Goal: Task Accomplishment & Management: Manage account settings

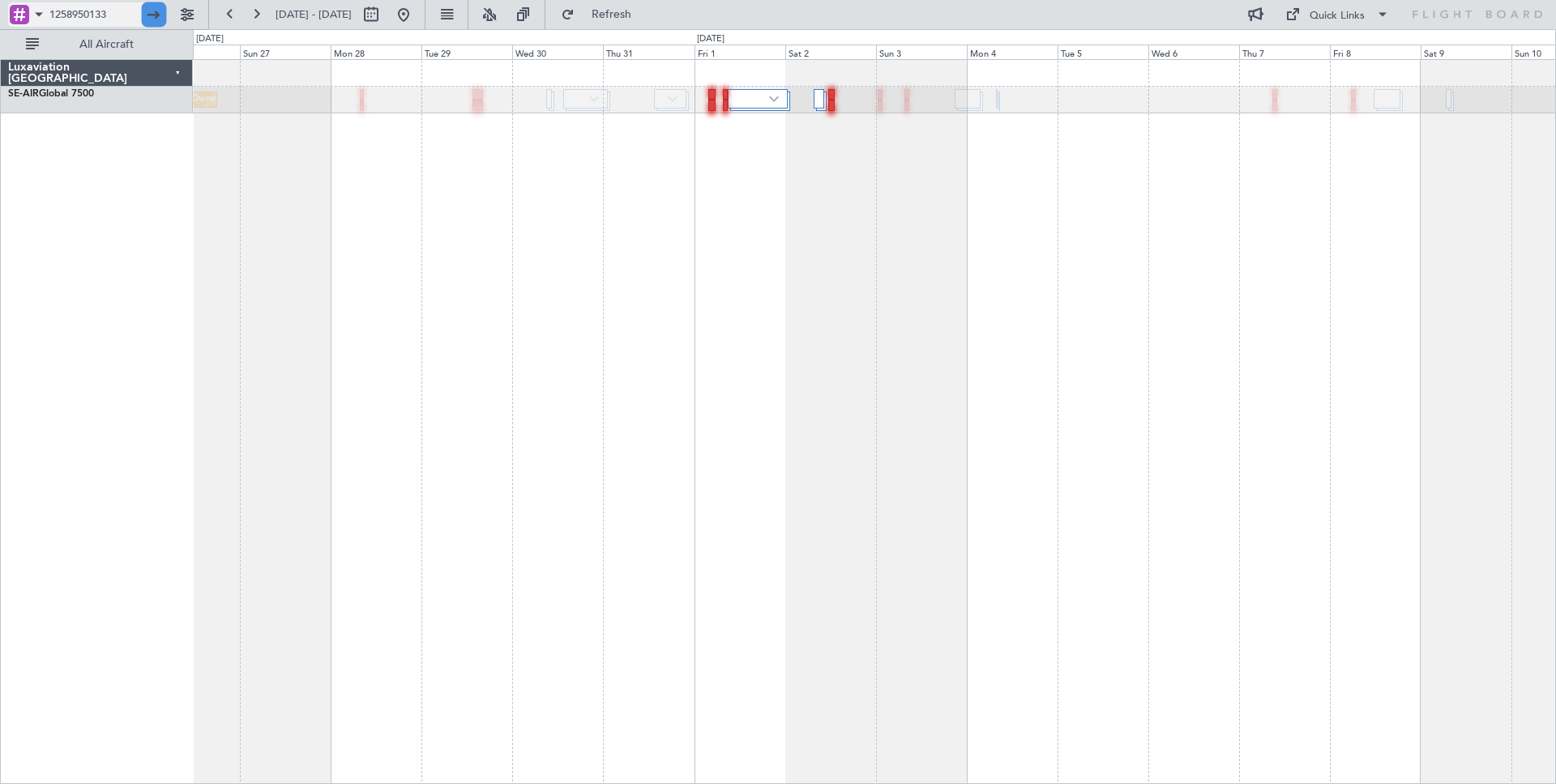
click at [155, 19] on div at bounding box center [154, 15] width 25 height 25
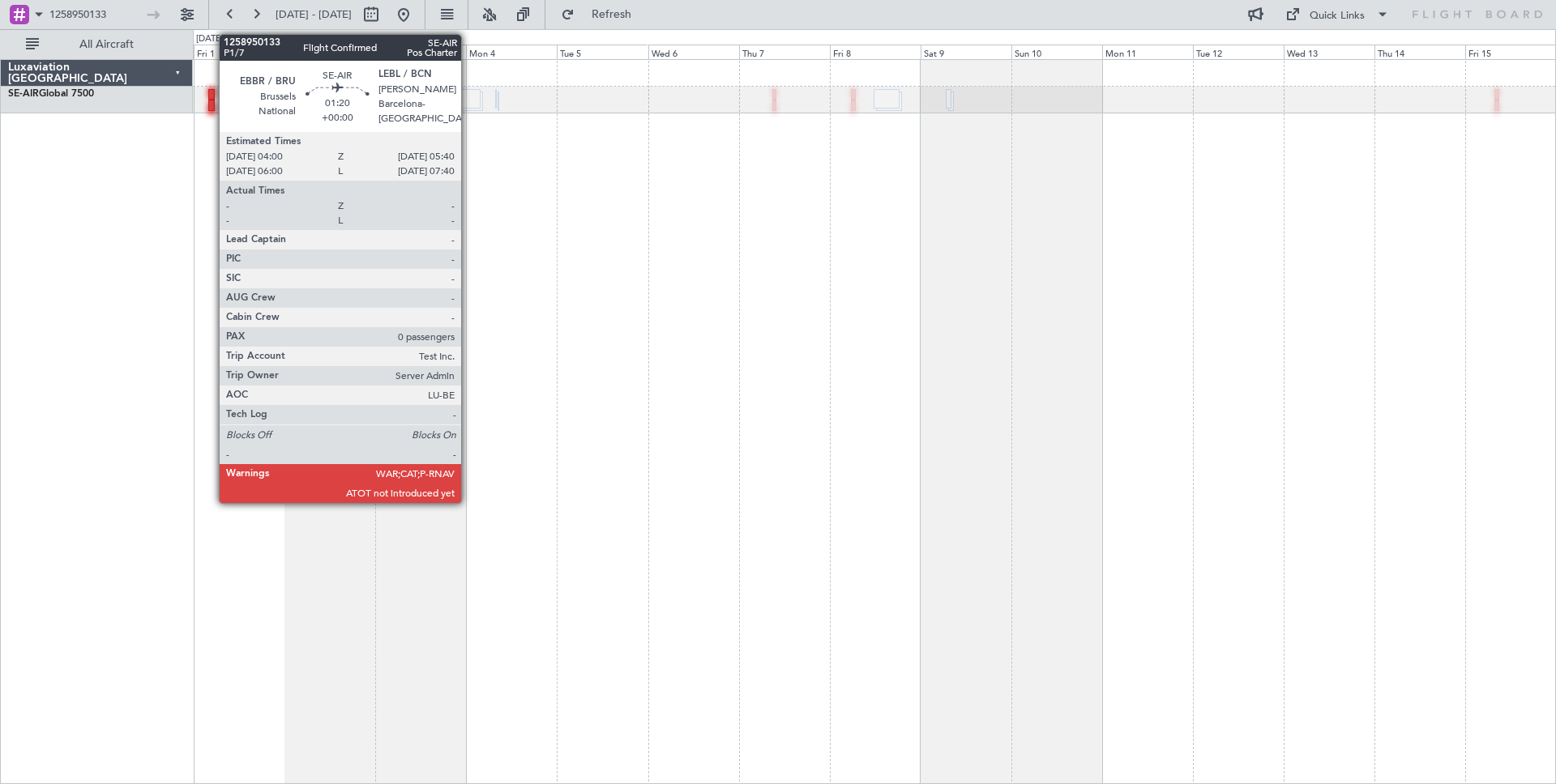
click at [210, 96] on div at bounding box center [212, 95] width 7 height 12
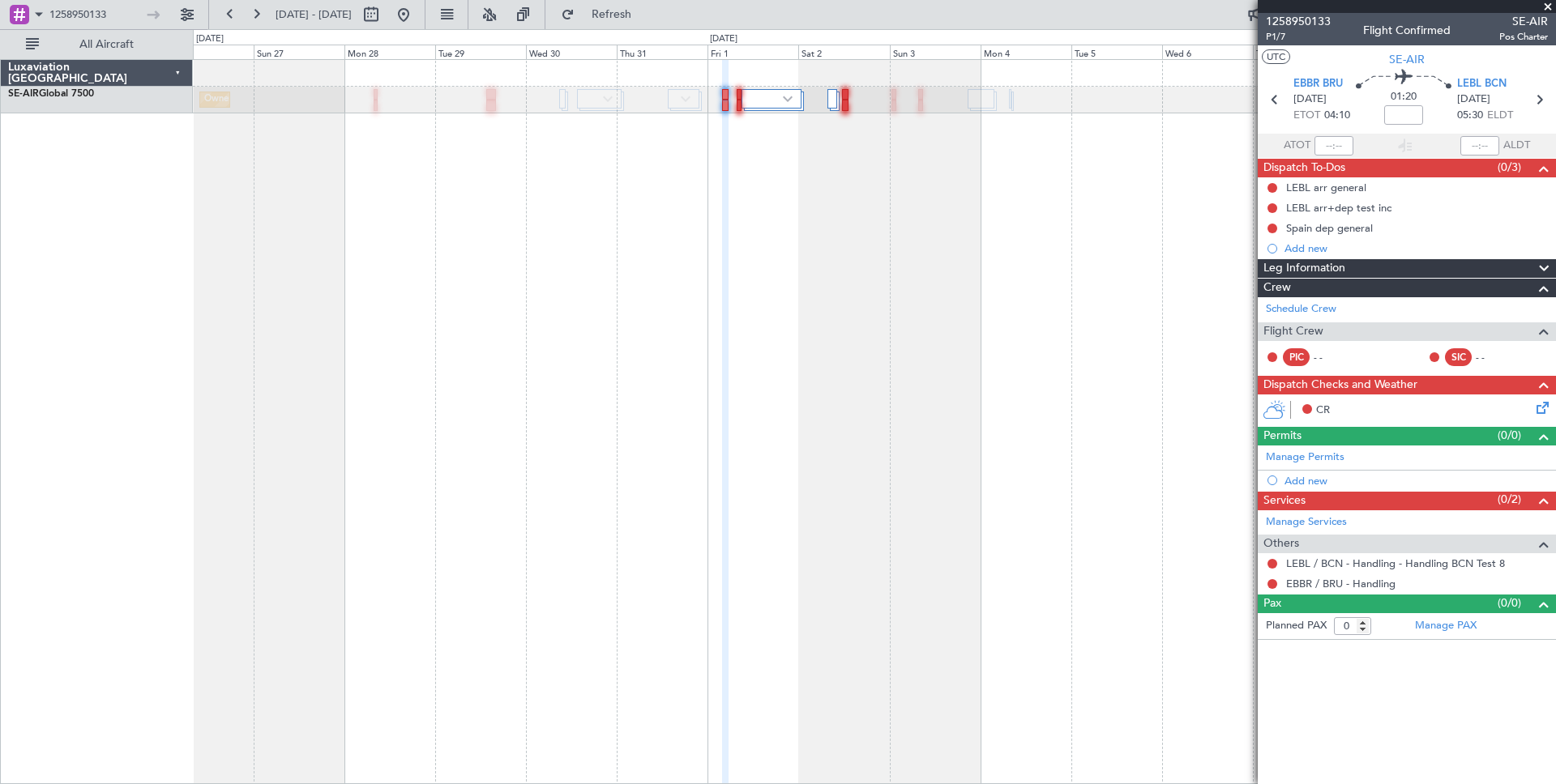
click at [1537, 408] on icon at bounding box center [1539, 405] width 13 height 13
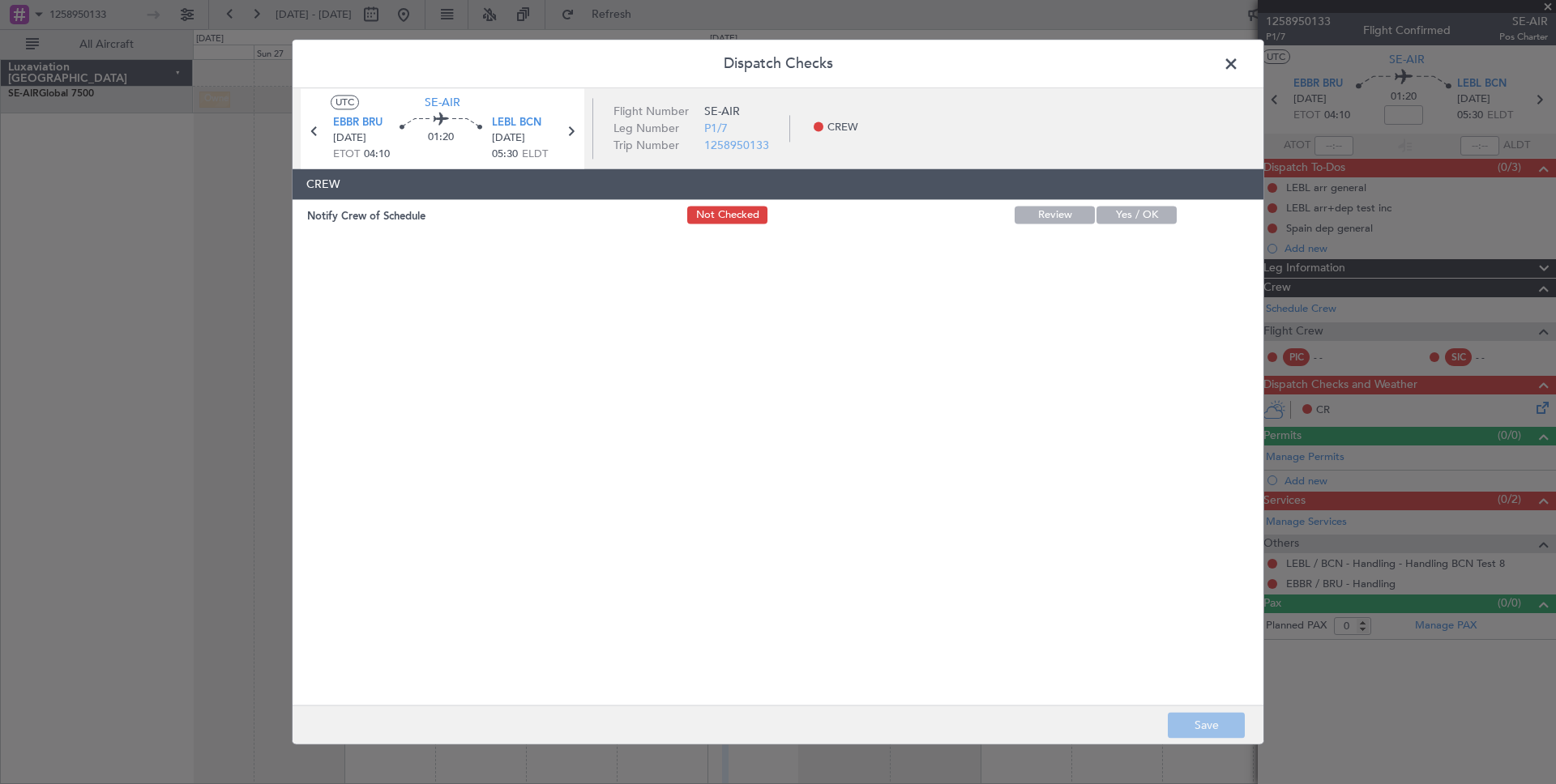
click at [1128, 214] on button "Yes / OK" at bounding box center [1137, 215] width 80 height 18
click at [1198, 730] on button "Save" at bounding box center [1207, 725] width 77 height 26
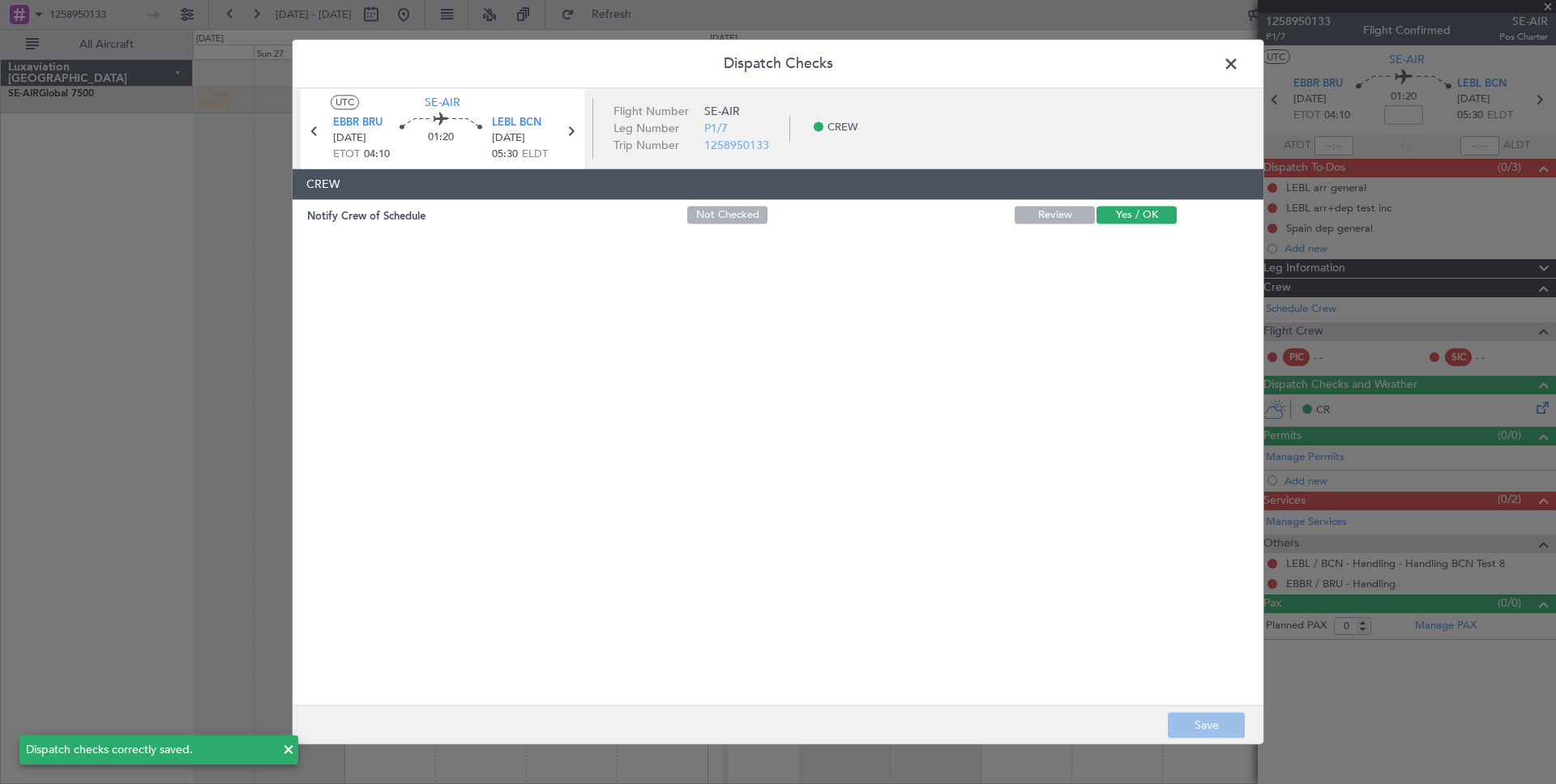
click at [1239, 65] on span at bounding box center [1239, 68] width 0 height 33
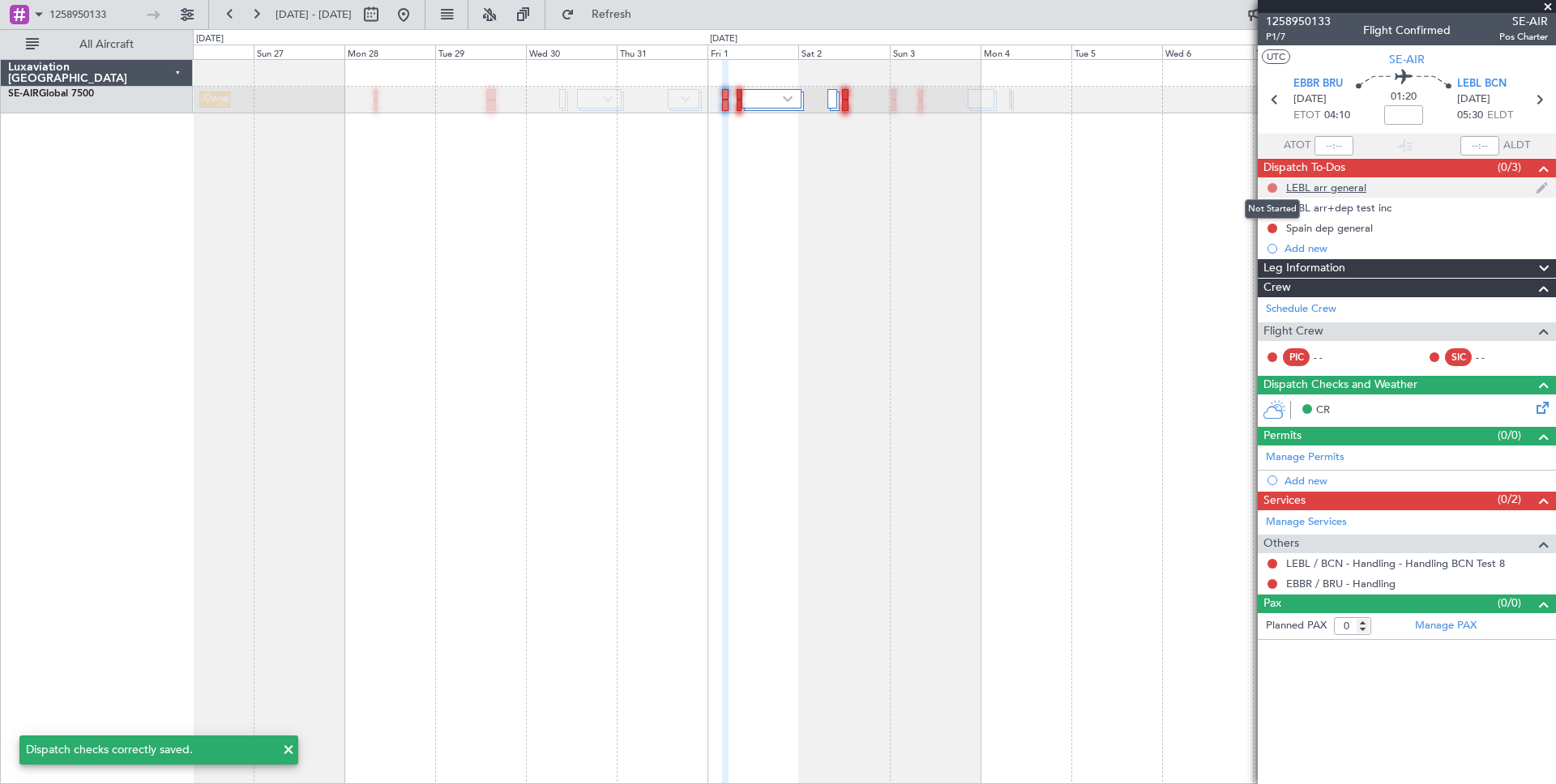
click at [1274, 187] on button at bounding box center [1273, 188] width 10 height 10
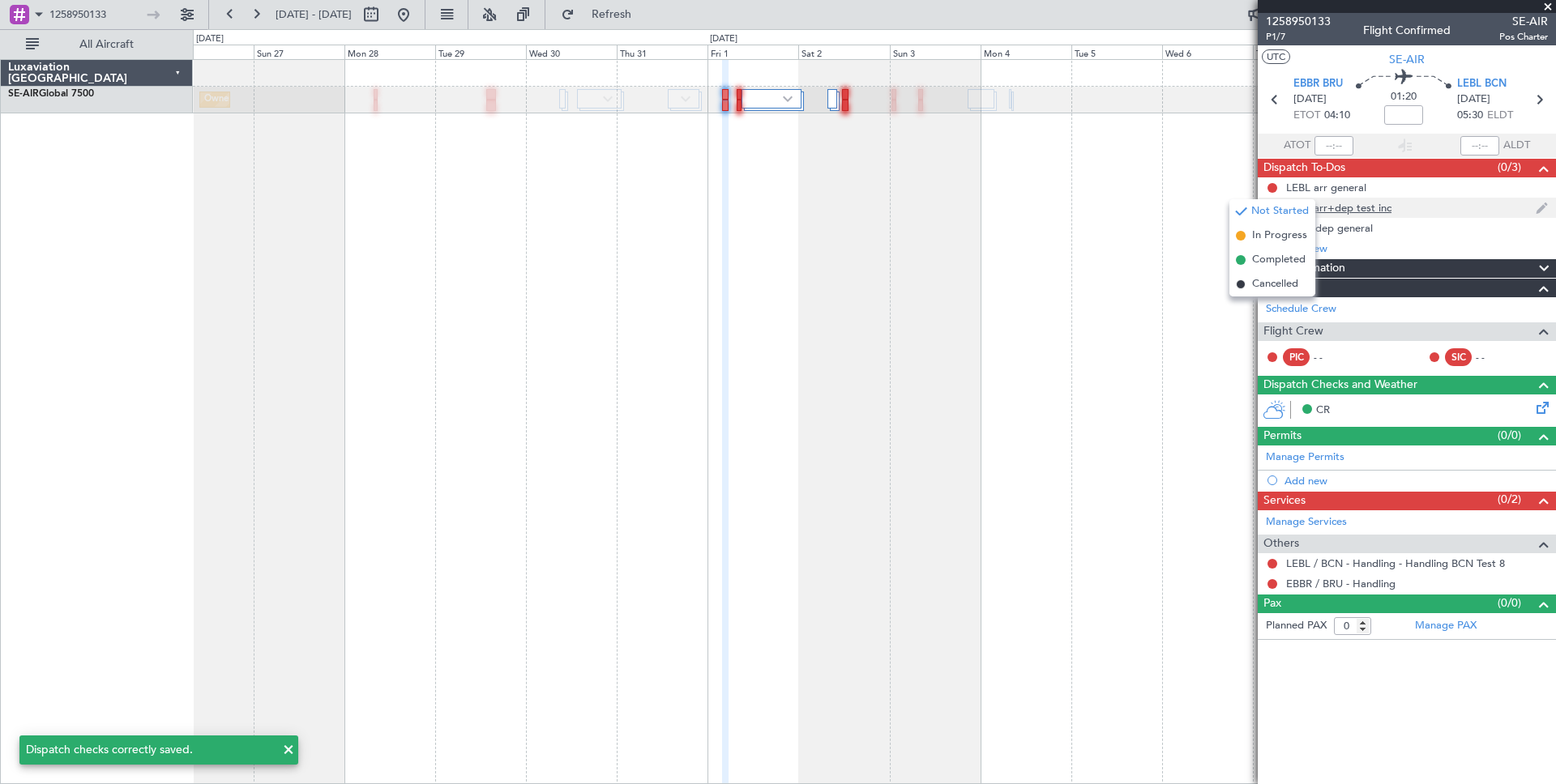
click at [1448, 206] on div "LEBL arr+dep test inc" at bounding box center [1407, 208] width 298 height 20
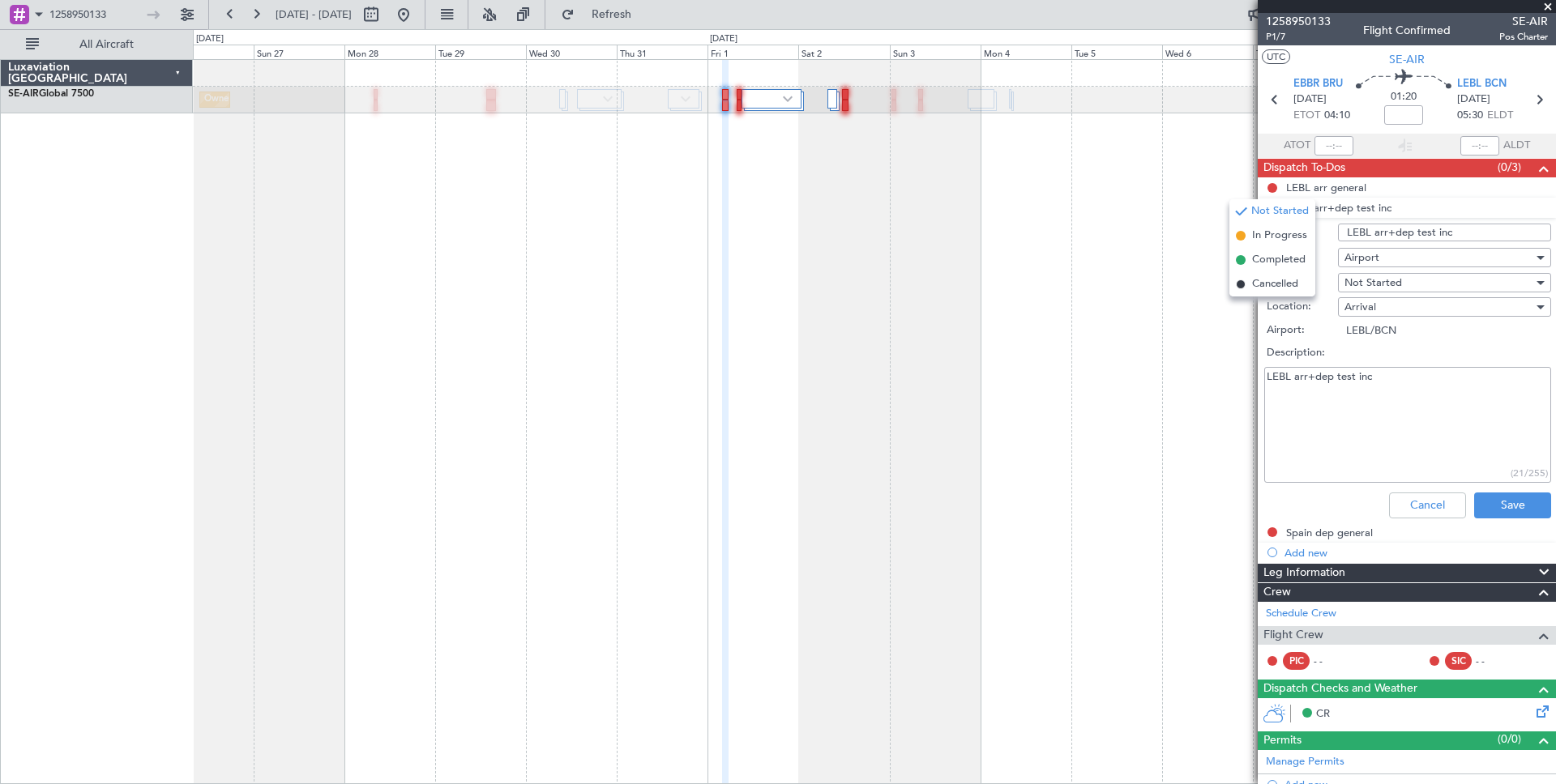
click at [1343, 458] on textarea "LEBL arr+dep test inc" at bounding box center [1408, 425] width 287 height 116
click at [1275, 210] on li "LEBL arr+dep test inc Name: LEBL arr+dep test inc Type: Airport Status: Not Sta…" at bounding box center [1407, 361] width 298 height 328
click at [1270, 210] on li "LEBL arr+dep test inc Name: LEBL arr+dep test inc Type: Airport Status: Not Sta…" at bounding box center [1407, 361] width 298 height 328
click at [1522, 508] on button "Save" at bounding box center [1512, 505] width 77 height 26
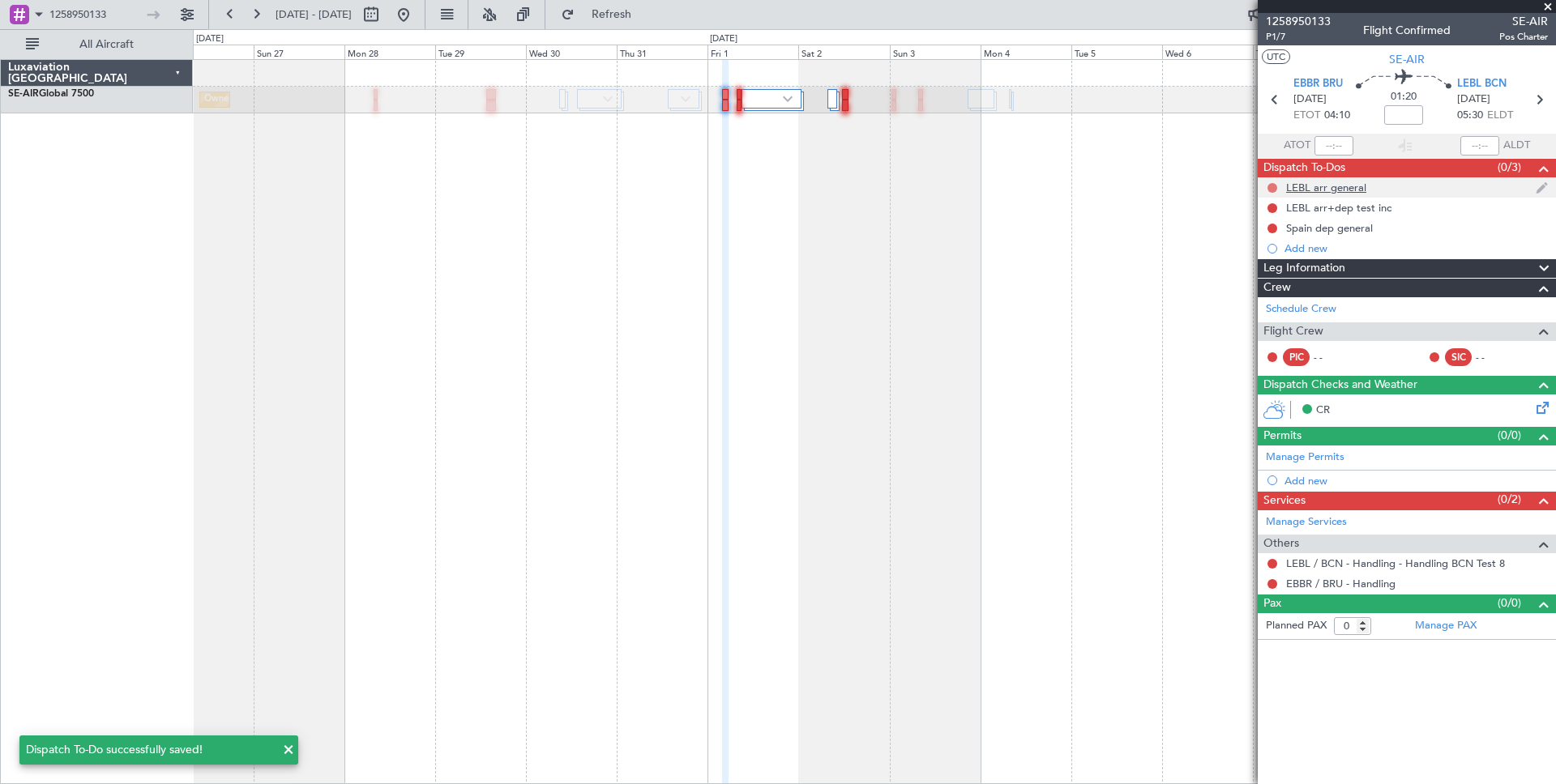
click at [1269, 187] on button at bounding box center [1273, 188] width 10 height 10
click at [1268, 260] on span "Completed" at bounding box center [1279, 260] width 54 height 16
click at [1271, 206] on button at bounding box center [1273, 209] width 10 height 10
click at [1274, 278] on span "Completed" at bounding box center [1279, 280] width 54 height 16
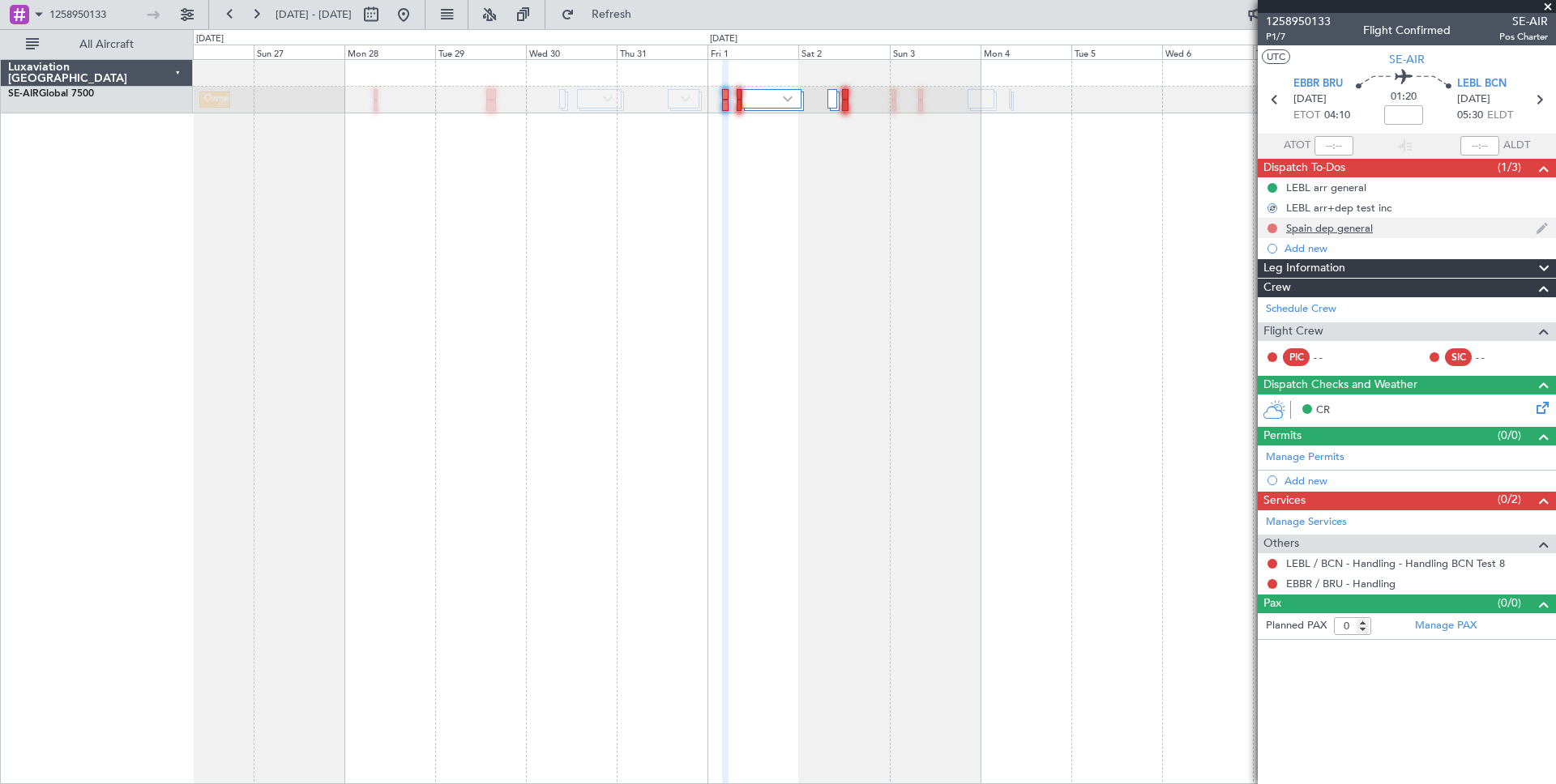
click at [1270, 230] on button at bounding box center [1273, 229] width 10 height 10
click at [1283, 300] on span "Completed" at bounding box center [1279, 300] width 54 height 16
click at [1325, 146] on input "text" at bounding box center [1334, 145] width 39 height 19
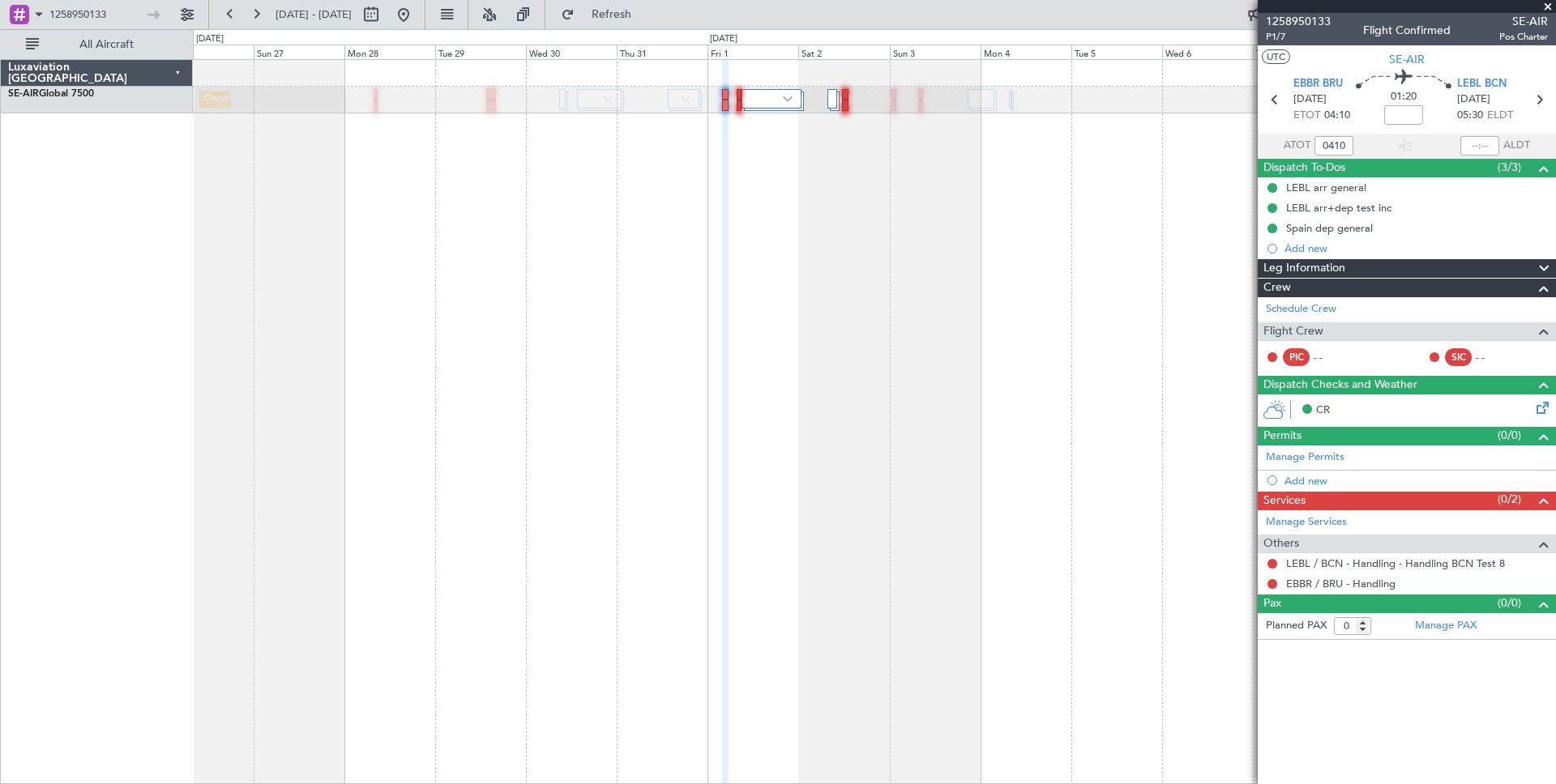
click at [1427, 149] on section "ATOT 0410 ALDT" at bounding box center [1407, 146] width 298 height 24
type input "04:10"
click at [1478, 142] on input "text" at bounding box center [1480, 145] width 39 height 19
type input "05:30"
click at [1428, 162] on div "Dispatch To-Dos (3/3)" at bounding box center [1407, 168] width 298 height 18
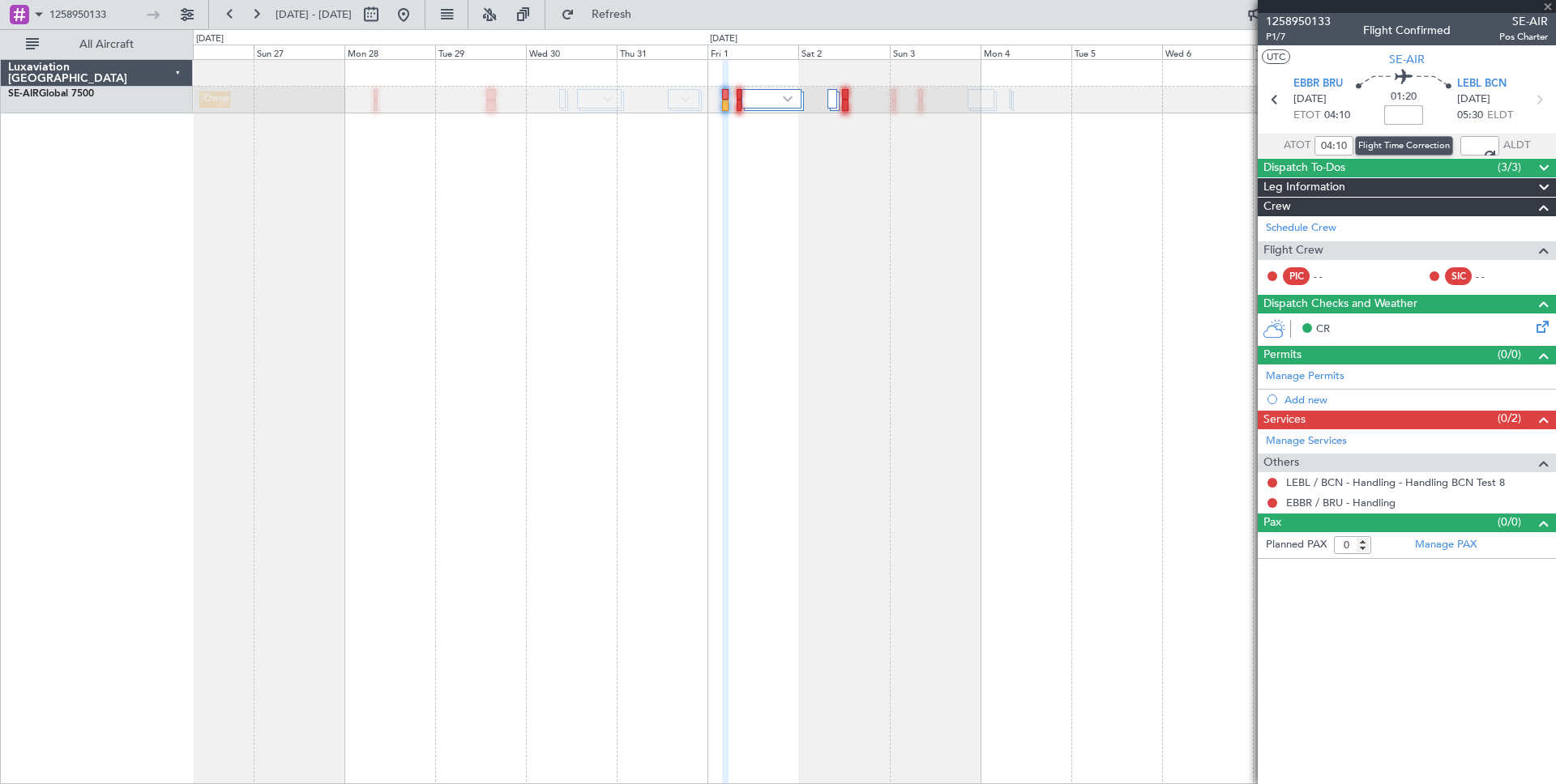
click at [1411, 120] on input at bounding box center [1404, 115] width 39 height 19
click at [1404, 139] on div "Flight Time Correction" at bounding box center [1404, 145] width 98 height 19
type input "+00:10"
click at [1289, 25] on span "1258950133" at bounding box center [1298, 21] width 65 height 17
click at [91, 18] on input "1258950133" at bounding box center [94, 14] width 90 height 24
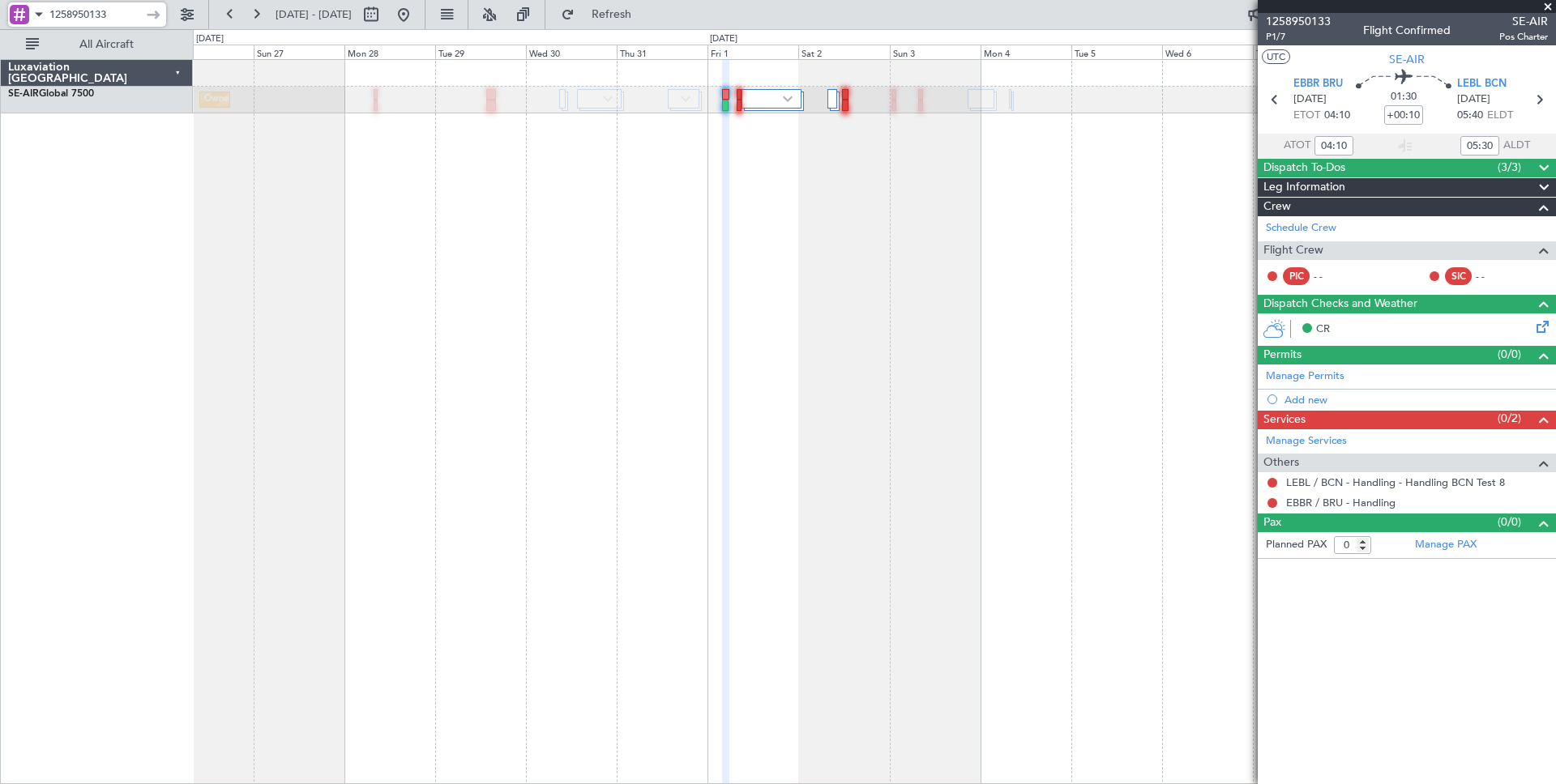
click at [91, 18] on input "1258950133" at bounding box center [94, 14] width 90 height 24
click at [635, 15] on span "Refresh" at bounding box center [612, 15] width 68 height 12
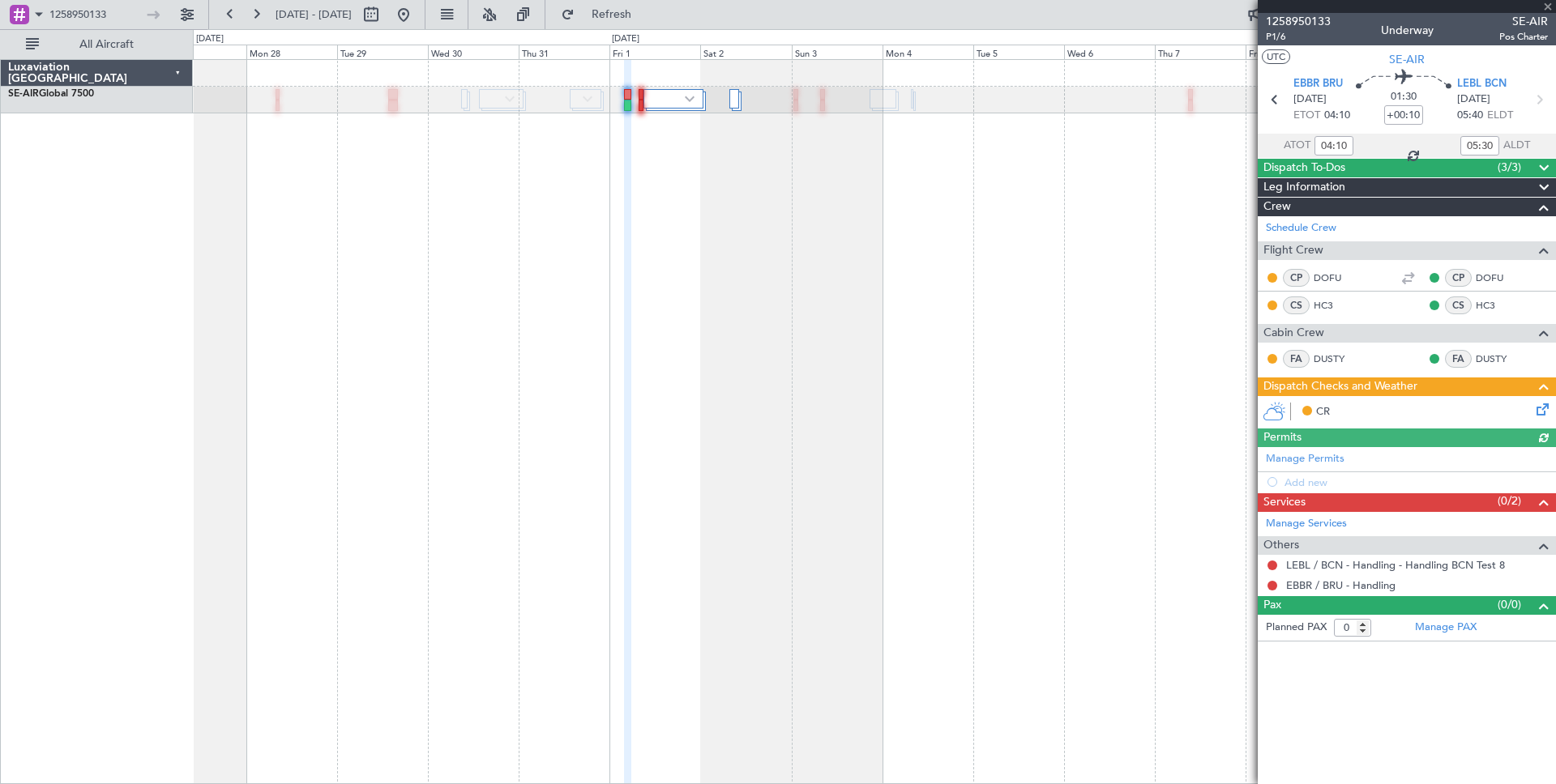
click at [1321, 189] on span "Leg Information" at bounding box center [1305, 188] width 82 height 18
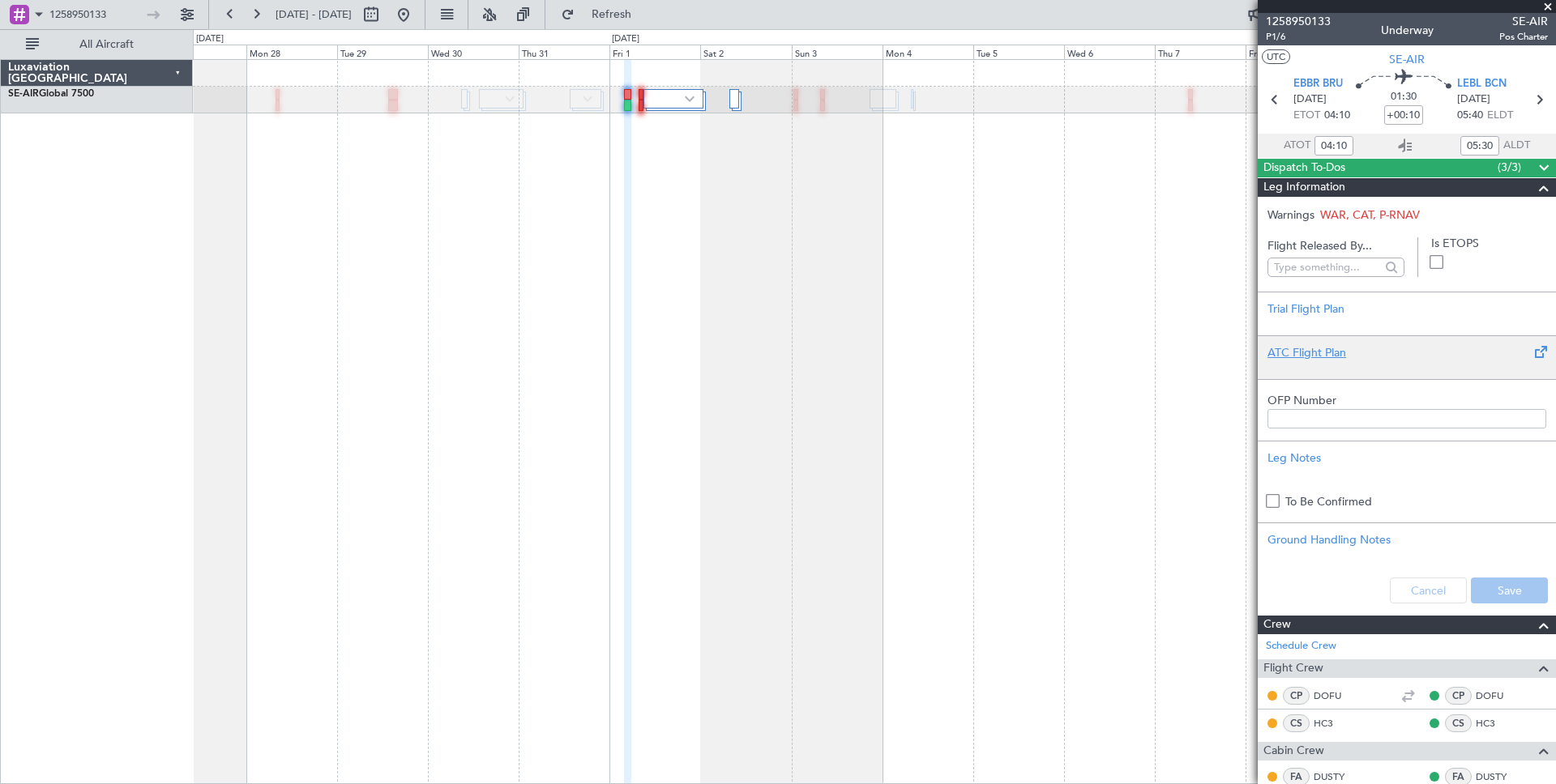
click at [1305, 350] on div "ATC Flight Plan" at bounding box center [1407, 353] width 279 height 17
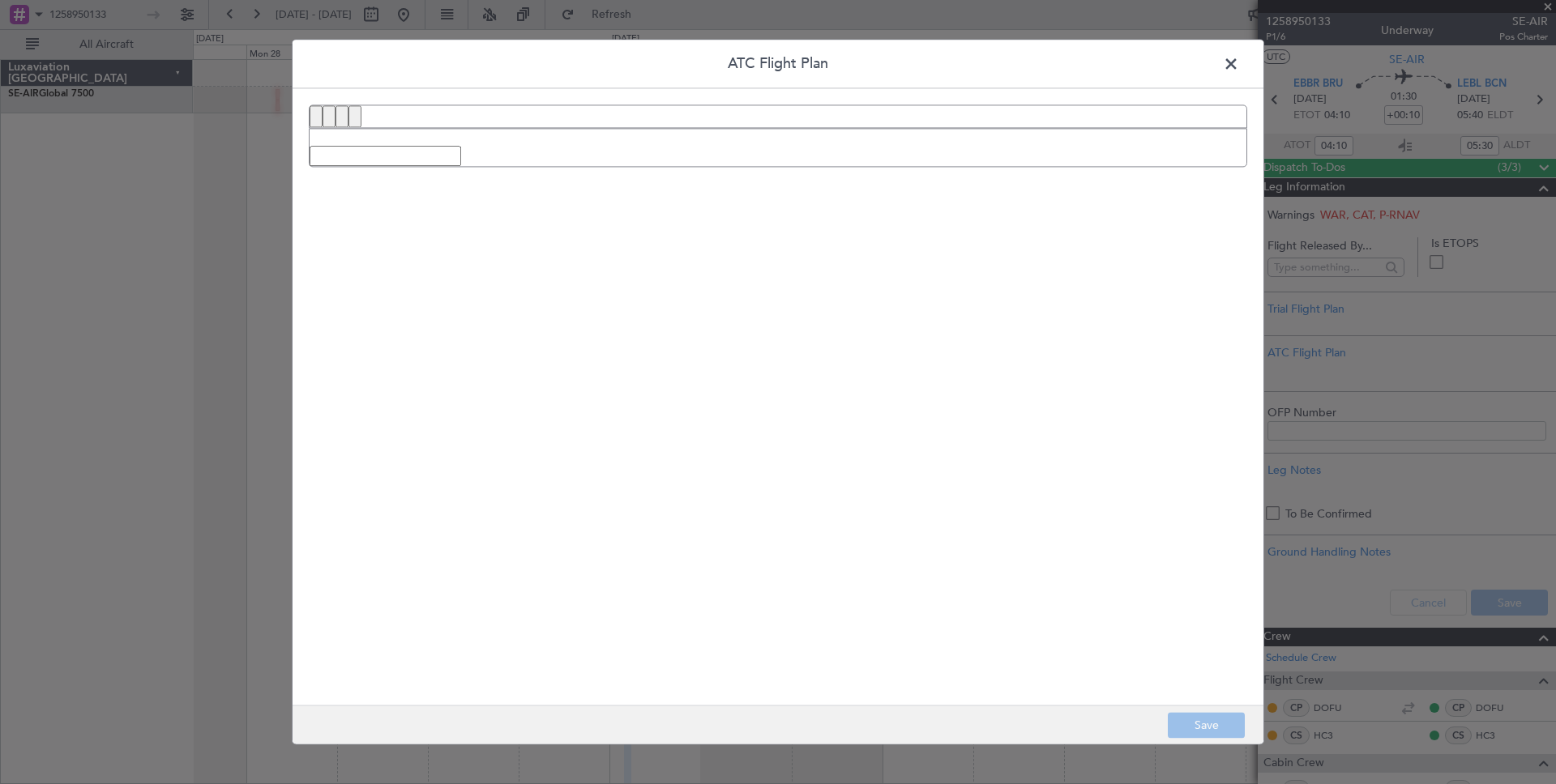
click at [1239, 63] on span at bounding box center [1239, 68] width 0 height 33
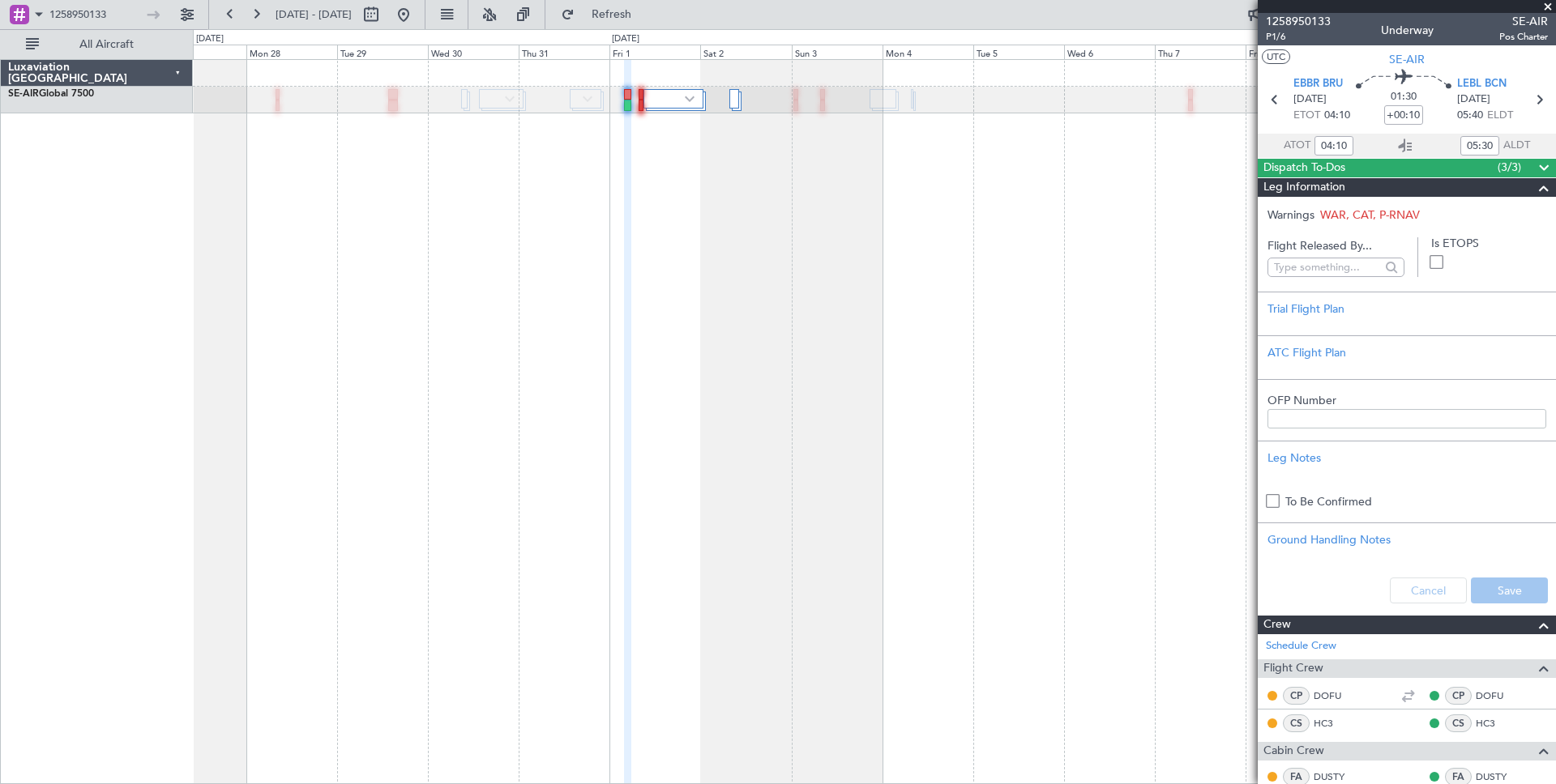
click at [1300, 186] on span "Leg Information" at bounding box center [1305, 188] width 82 height 18
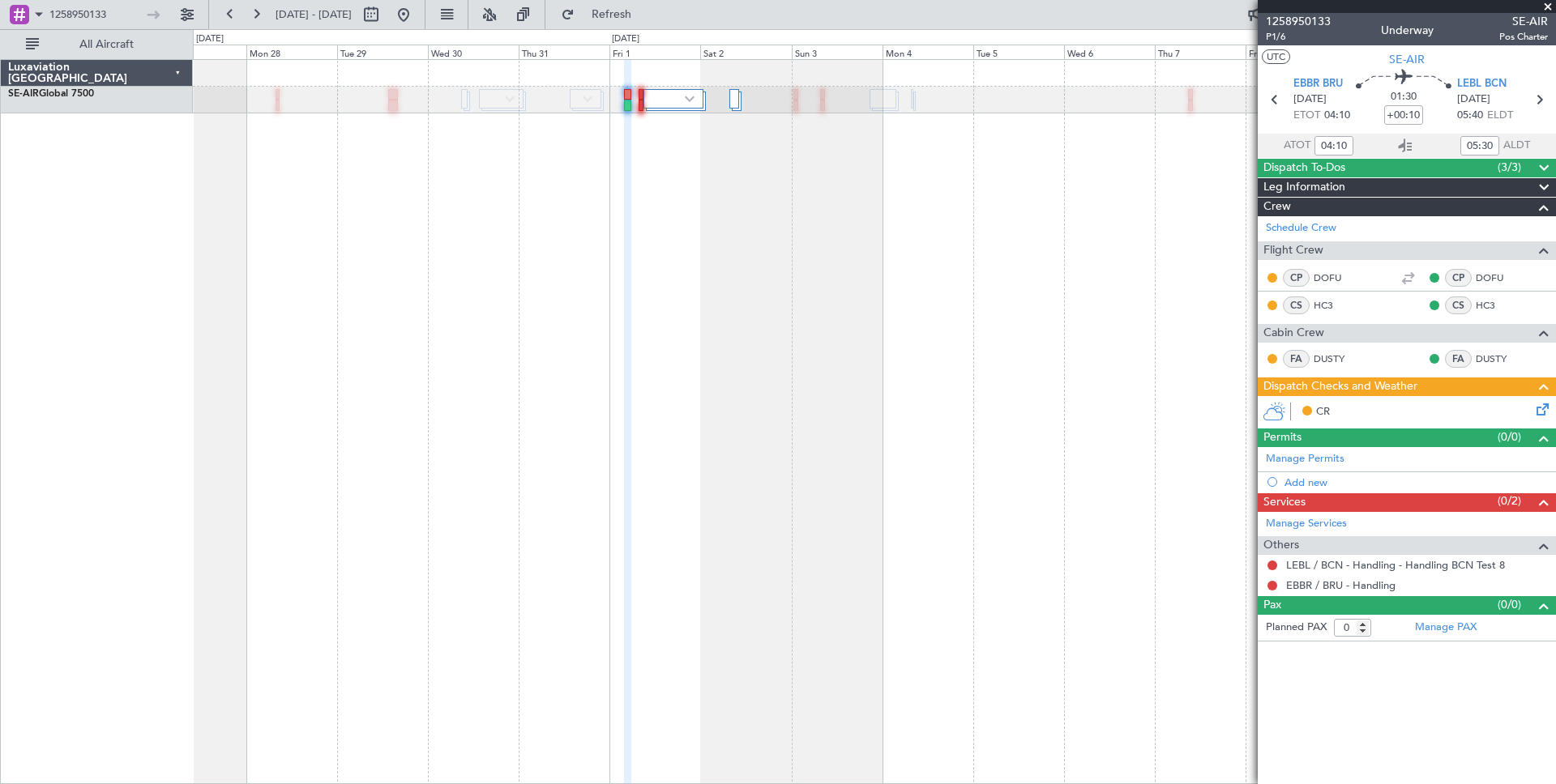
click at [1319, 410] on span "CR" at bounding box center [1323, 412] width 13 height 16
click at [1542, 405] on icon at bounding box center [1539, 406] width 13 height 13
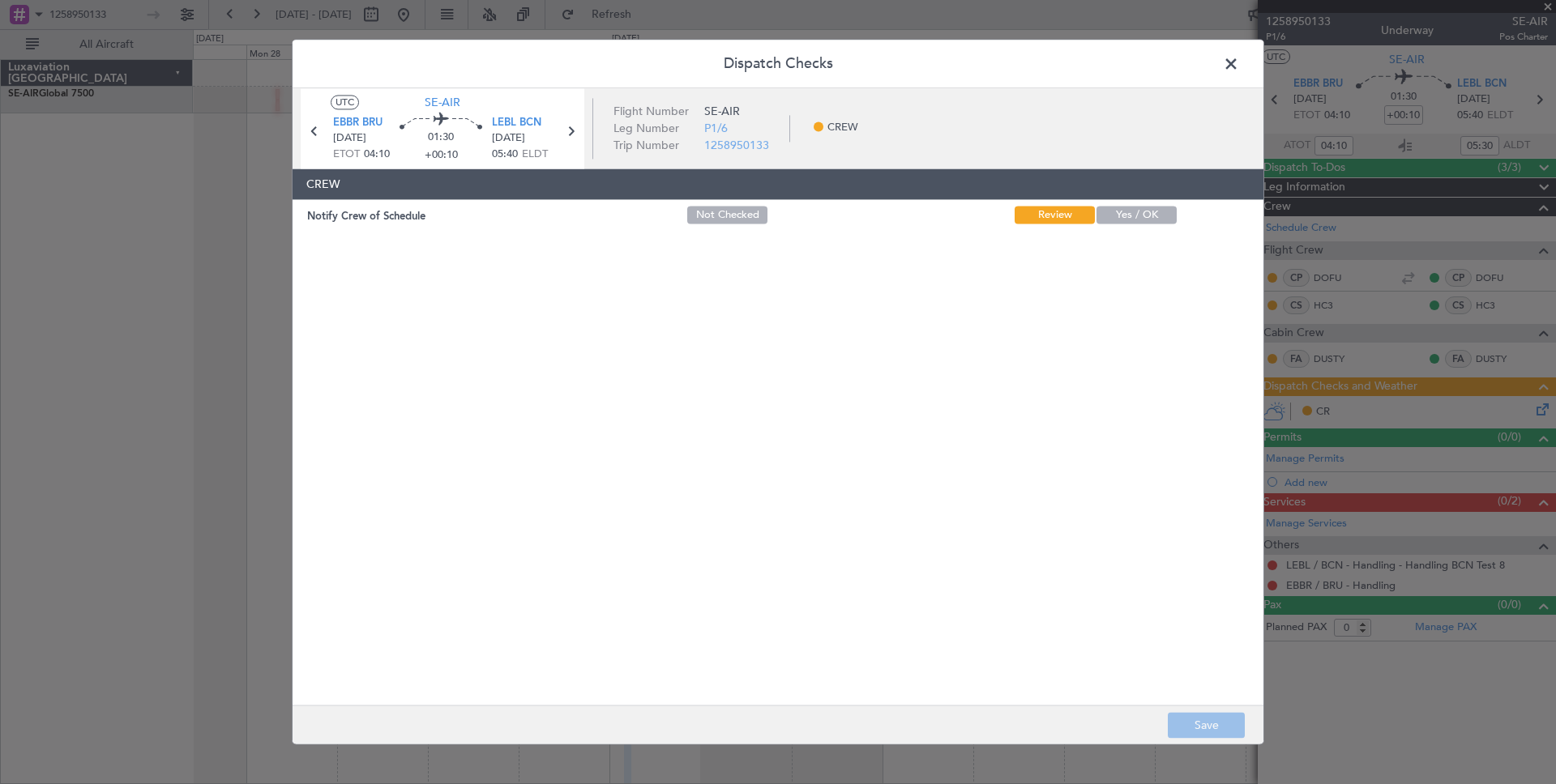
click at [1239, 63] on span at bounding box center [1239, 68] width 0 height 33
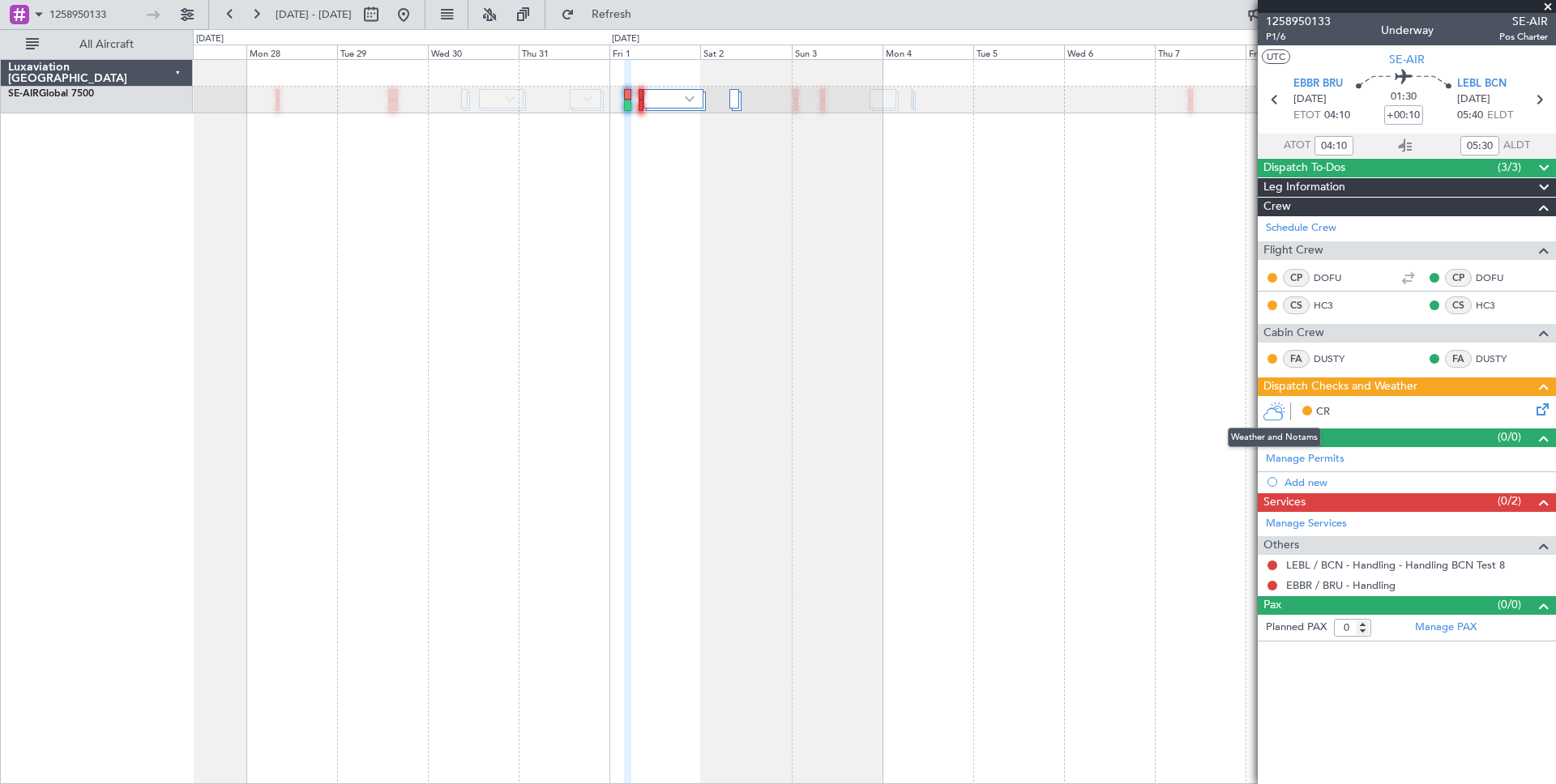
click at [1279, 416] on icon at bounding box center [1274, 411] width 23 height 19
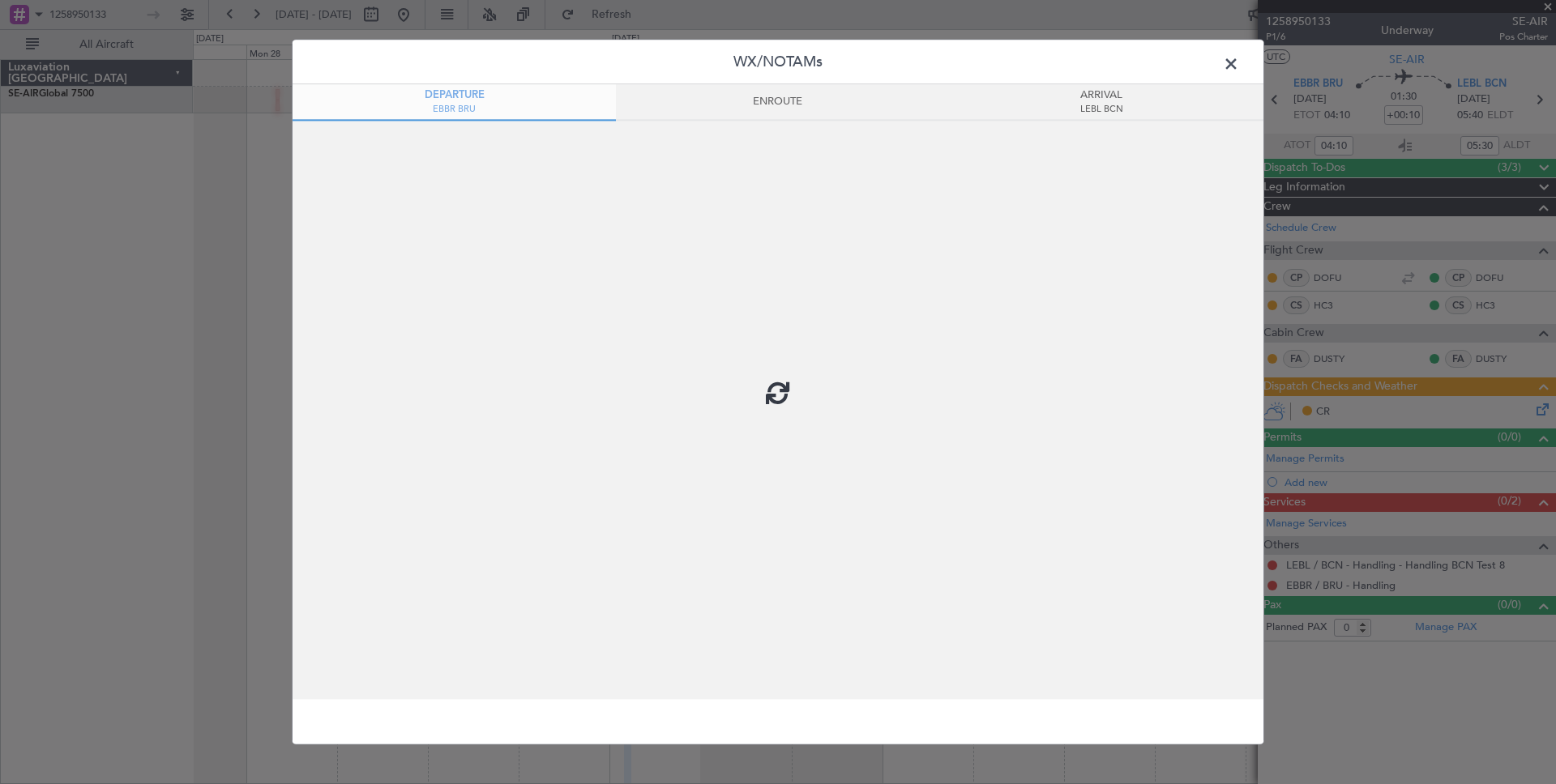
click at [1103, 108] on div at bounding box center [778, 392] width 971 height 615
click at [750, 101] on div at bounding box center [778, 392] width 971 height 615
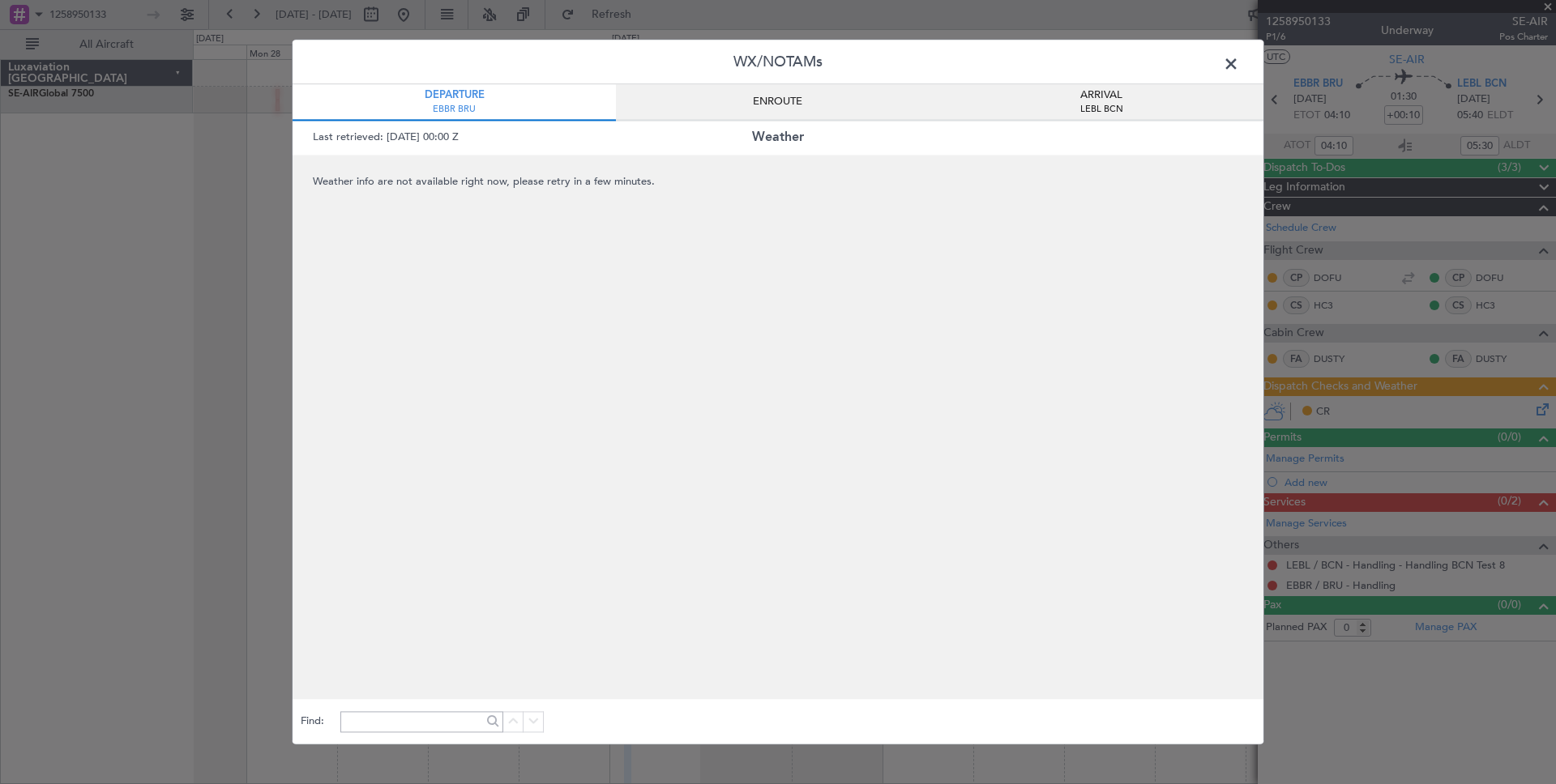
click at [1045, 195] on span "Weather info are not available right now, please retry in a few minutes." at bounding box center [778, 428] width 971 height 544
click at [768, 105] on span "ENROUTE" at bounding box center [778, 101] width 49 height 16
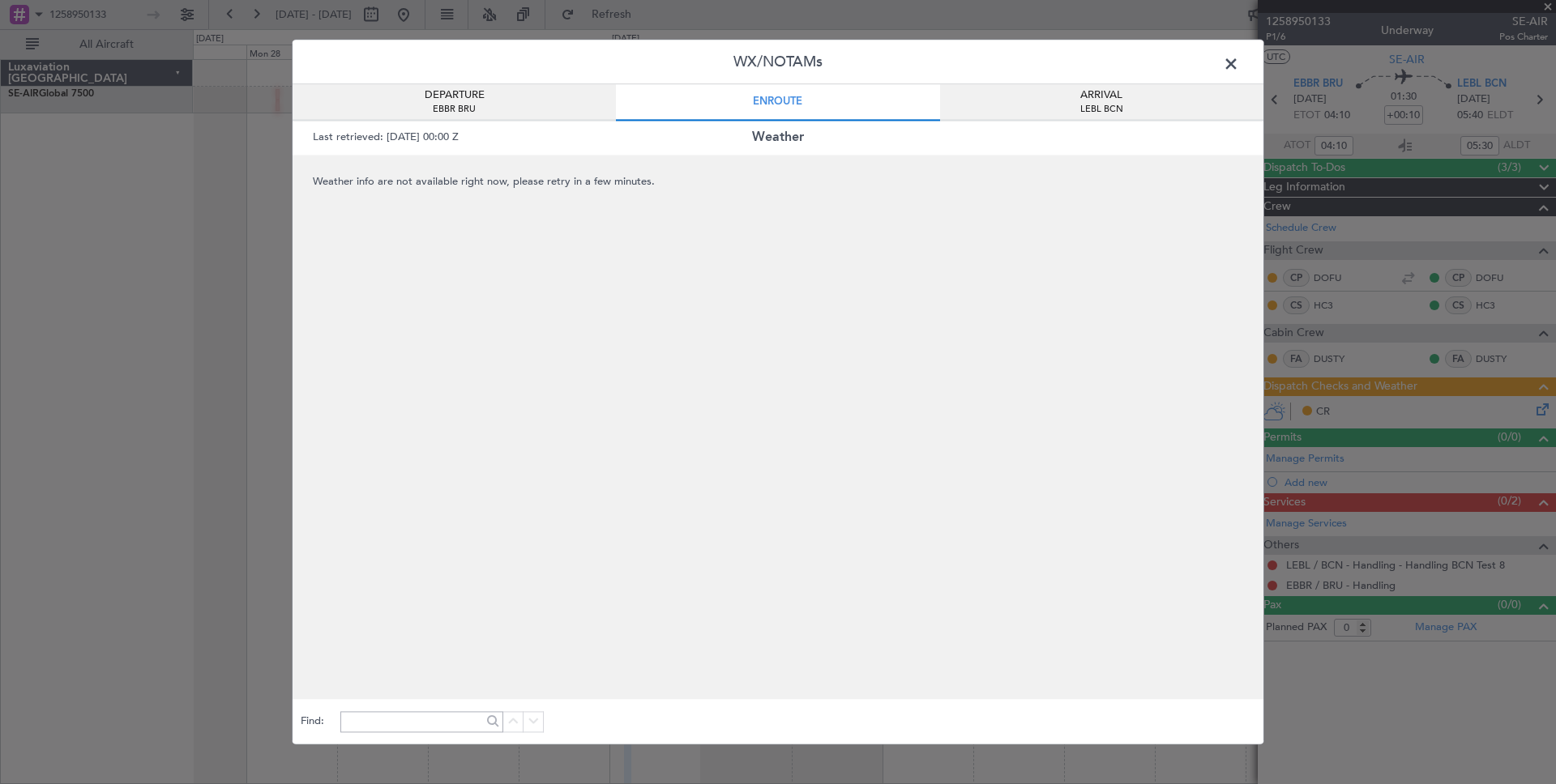
click at [1112, 103] on span "LEBL BCN" at bounding box center [1101, 110] width 43 height 13
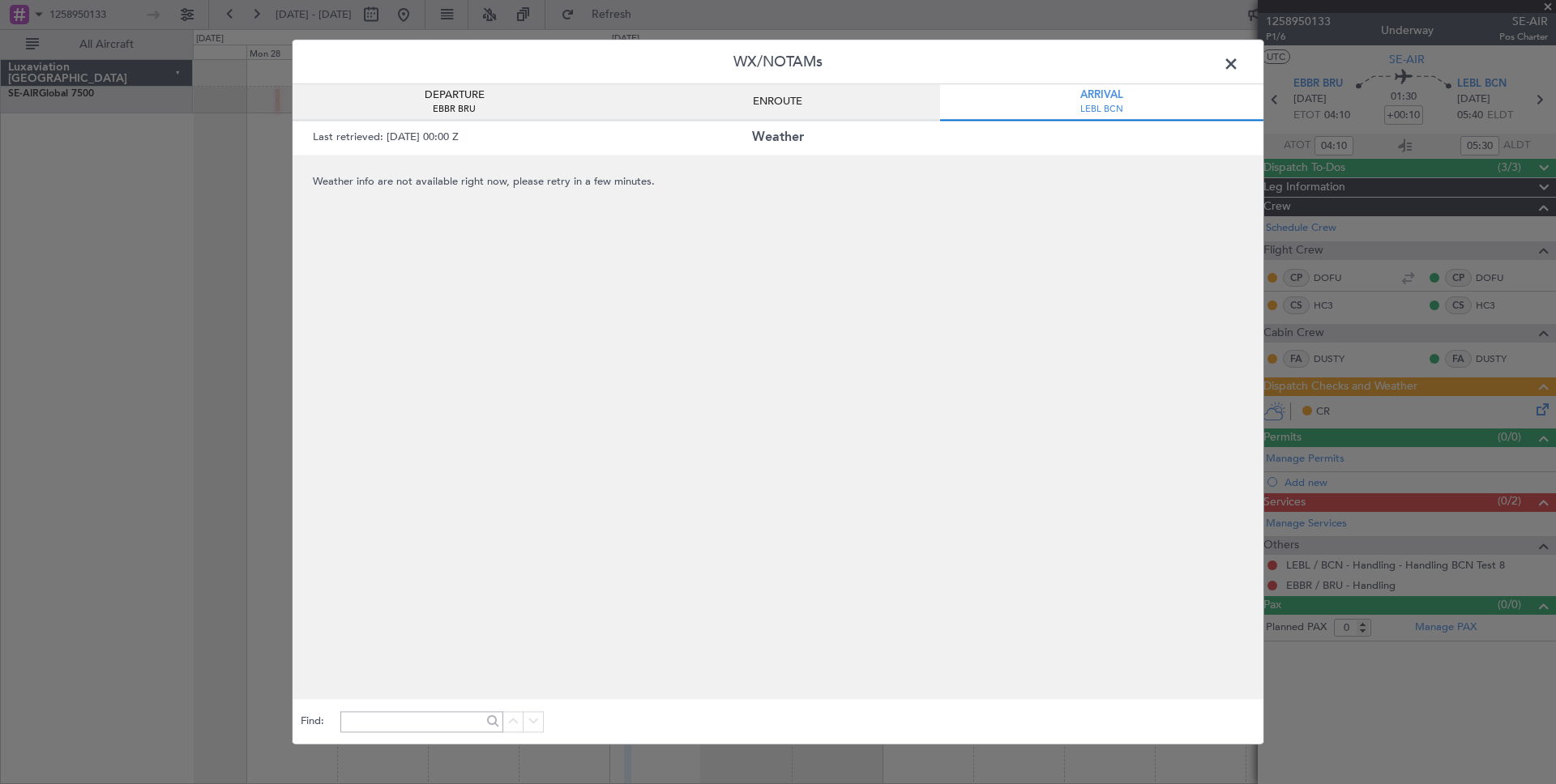
click at [1239, 63] on span at bounding box center [1239, 68] width 0 height 33
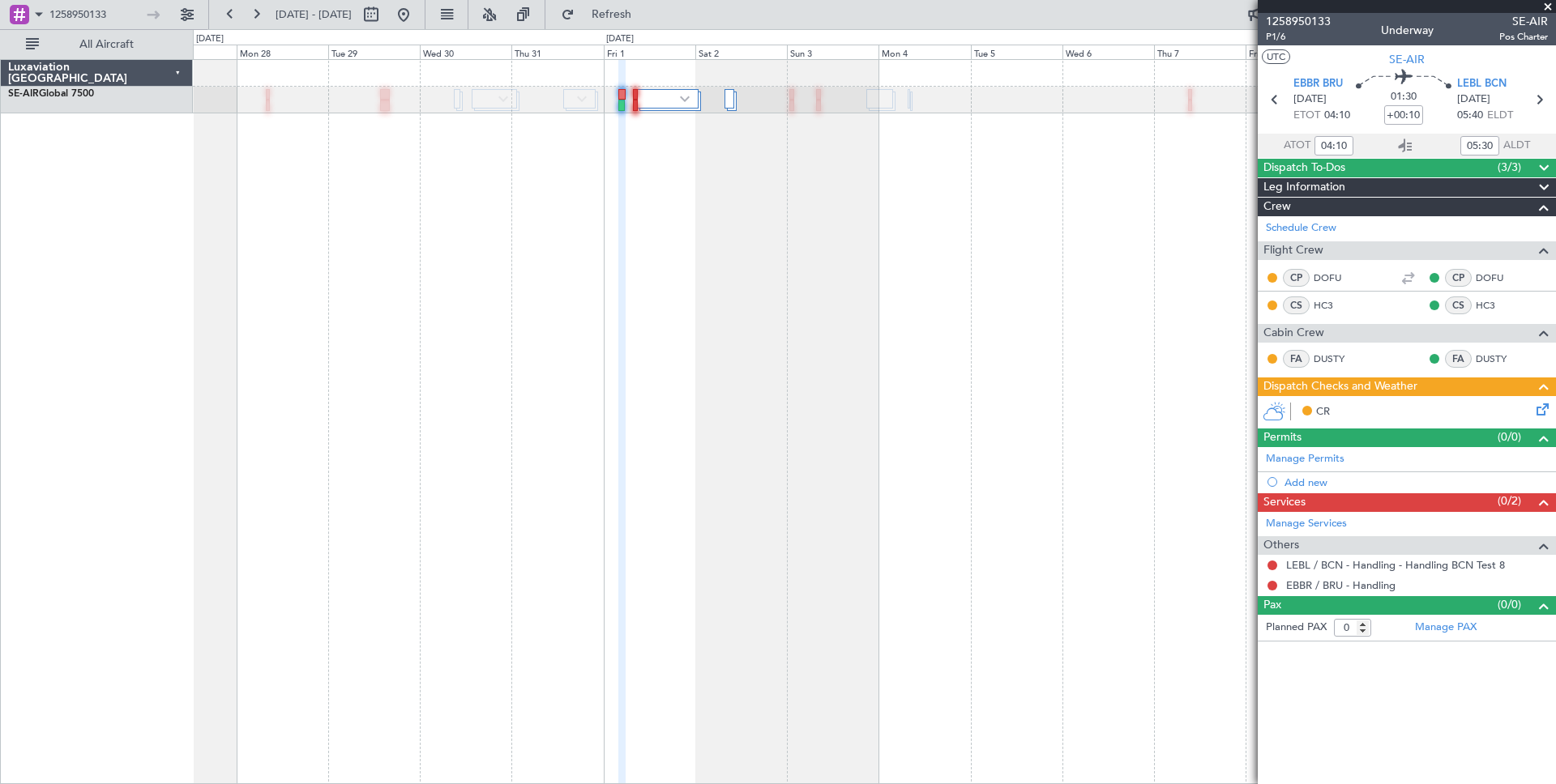
click at [1277, 408] on icon at bounding box center [1274, 411] width 23 height 19
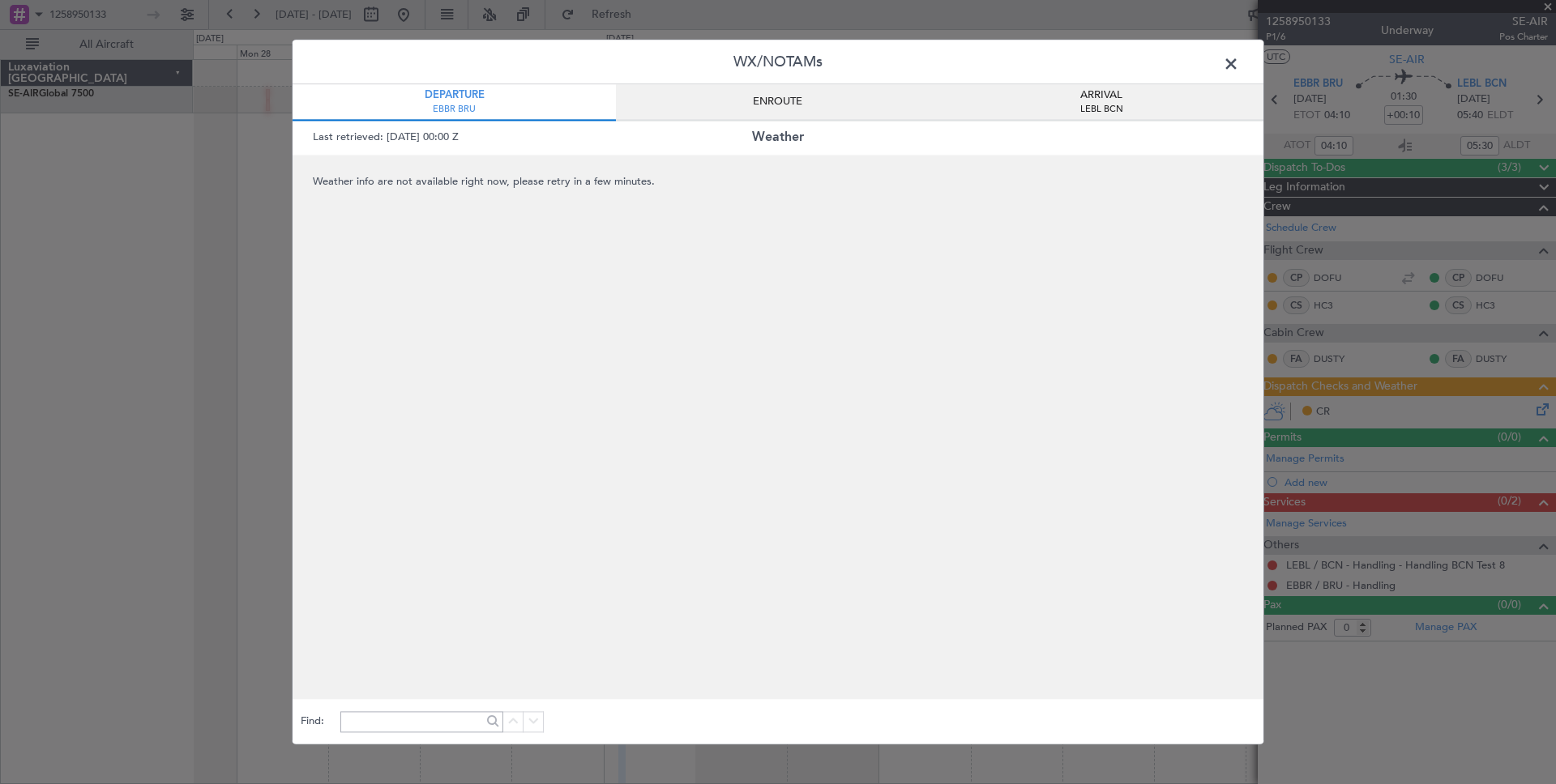
click at [1239, 62] on span at bounding box center [1239, 68] width 0 height 33
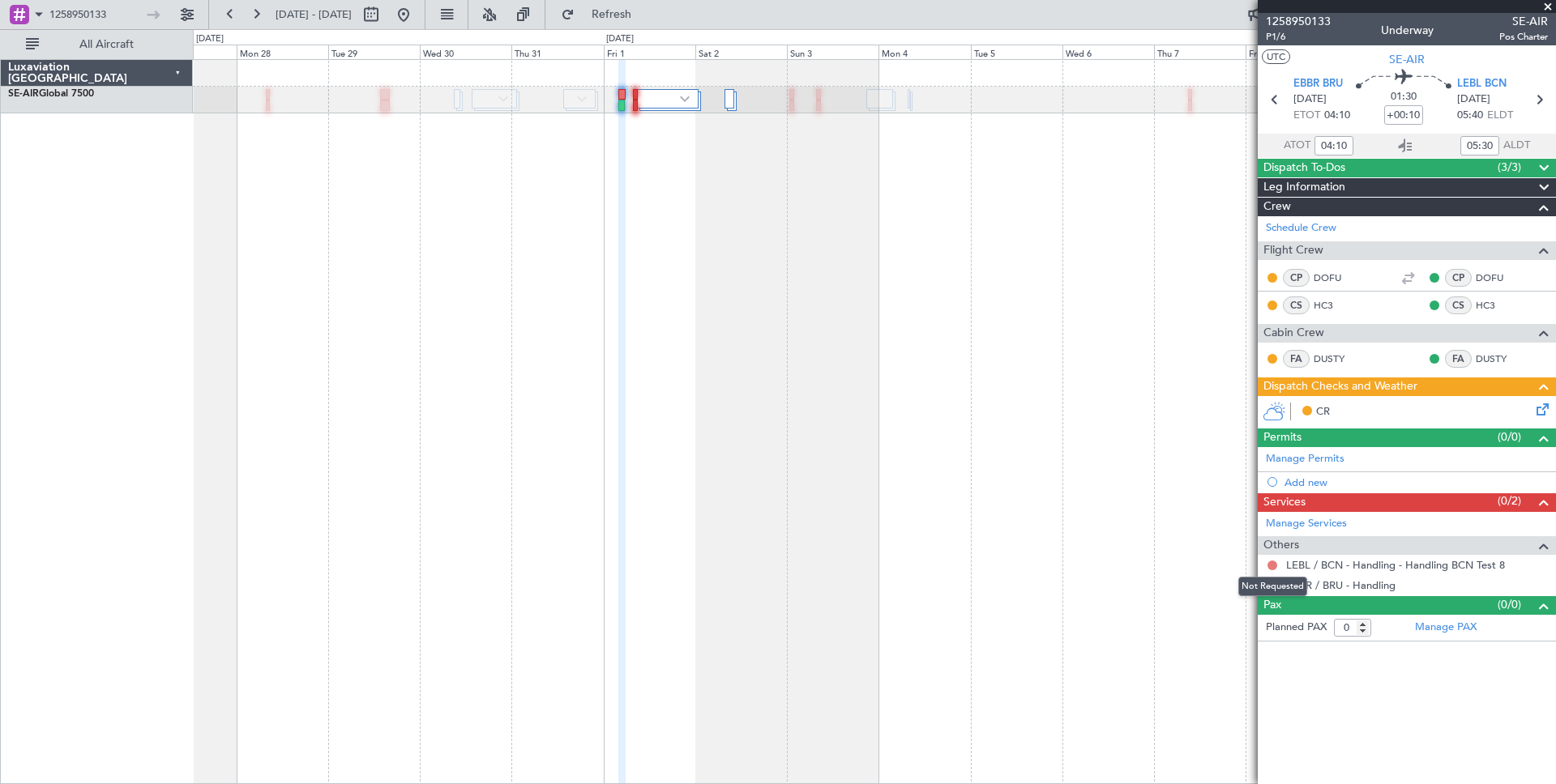
click at [1272, 564] on button at bounding box center [1273, 565] width 10 height 10
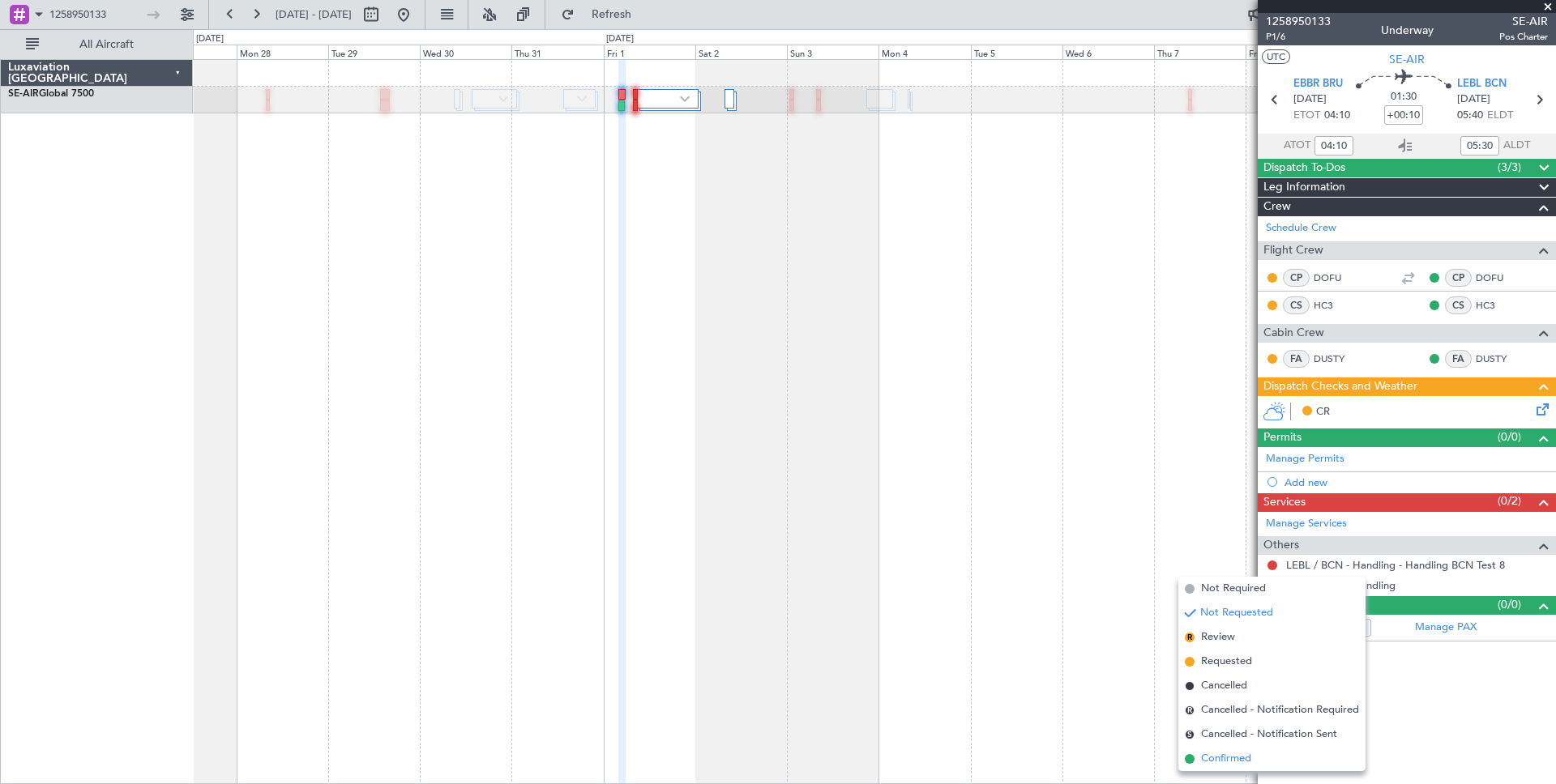
click at [1237, 756] on span "Confirmed" at bounding box center [1226, 759] width 50 height 16
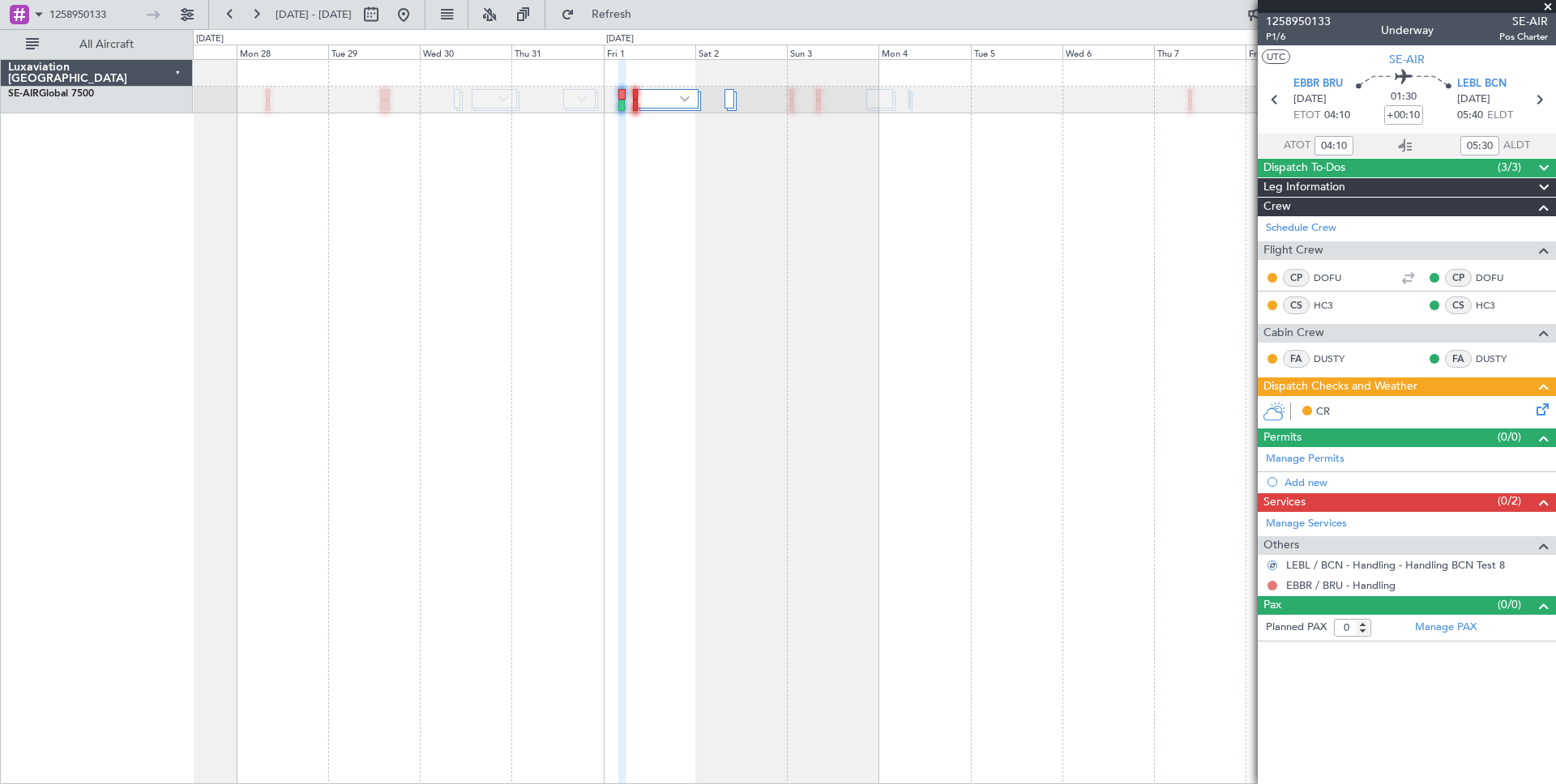
click at [1273, 585] on button at bounding box center [1273, 586] width 10 height 10
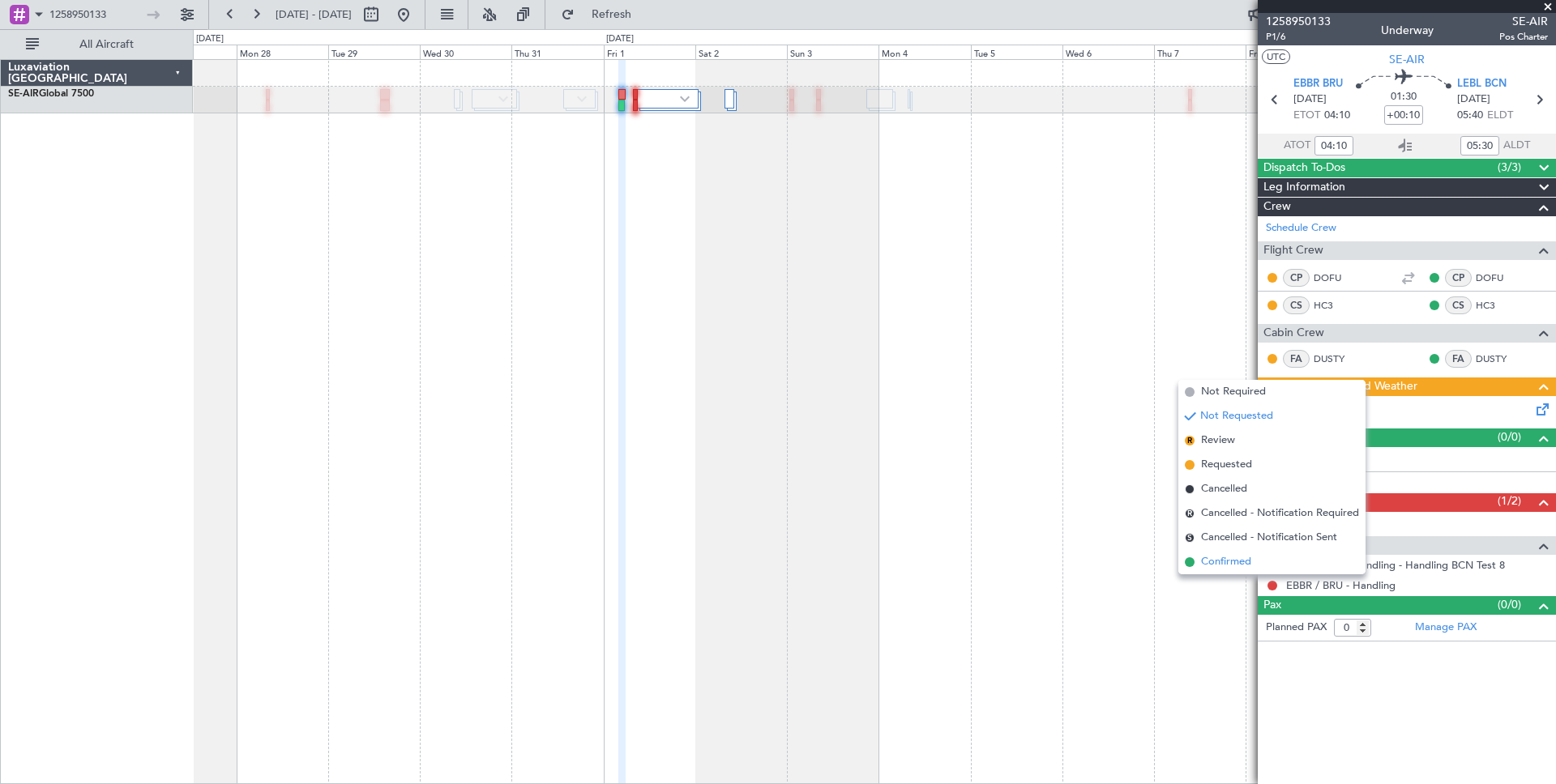
click at [1248, 562] on span "Confirmed" at bounding box center [1226, 562] width 50 height 16
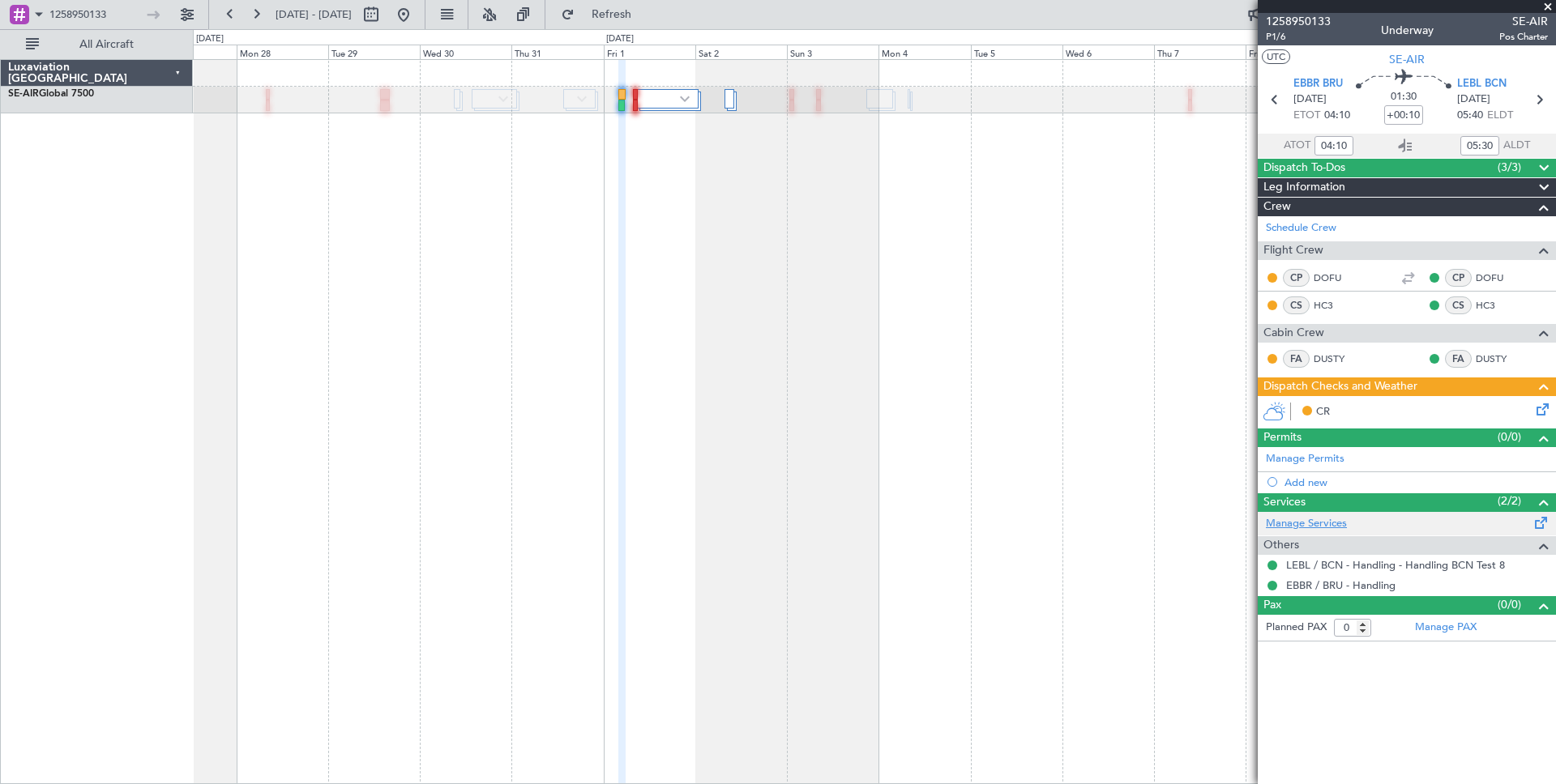
click at [1306, 519] on link "Manage Services" at bounding box center [1306, 524] width 81 height 16
click at [651, 24] on button "Refresh" at bounding box center [602, 14] width 97 height 26
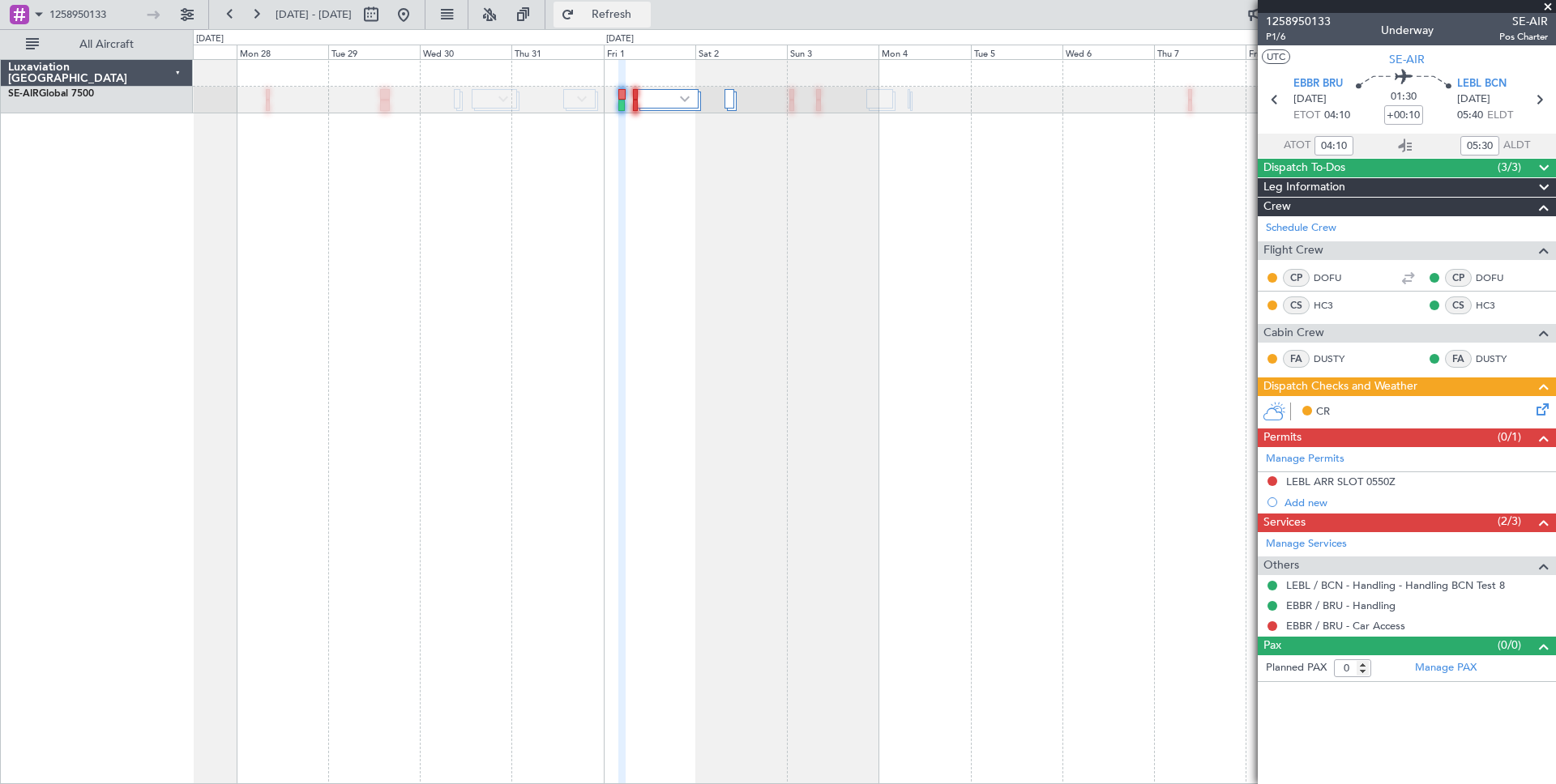
click at [646, 13] on span "Refresh" at bounding box center [612, 15] width 68 height 12
type input "06:10"
type input "07:30"
type input "04:10"
type input "05:30"
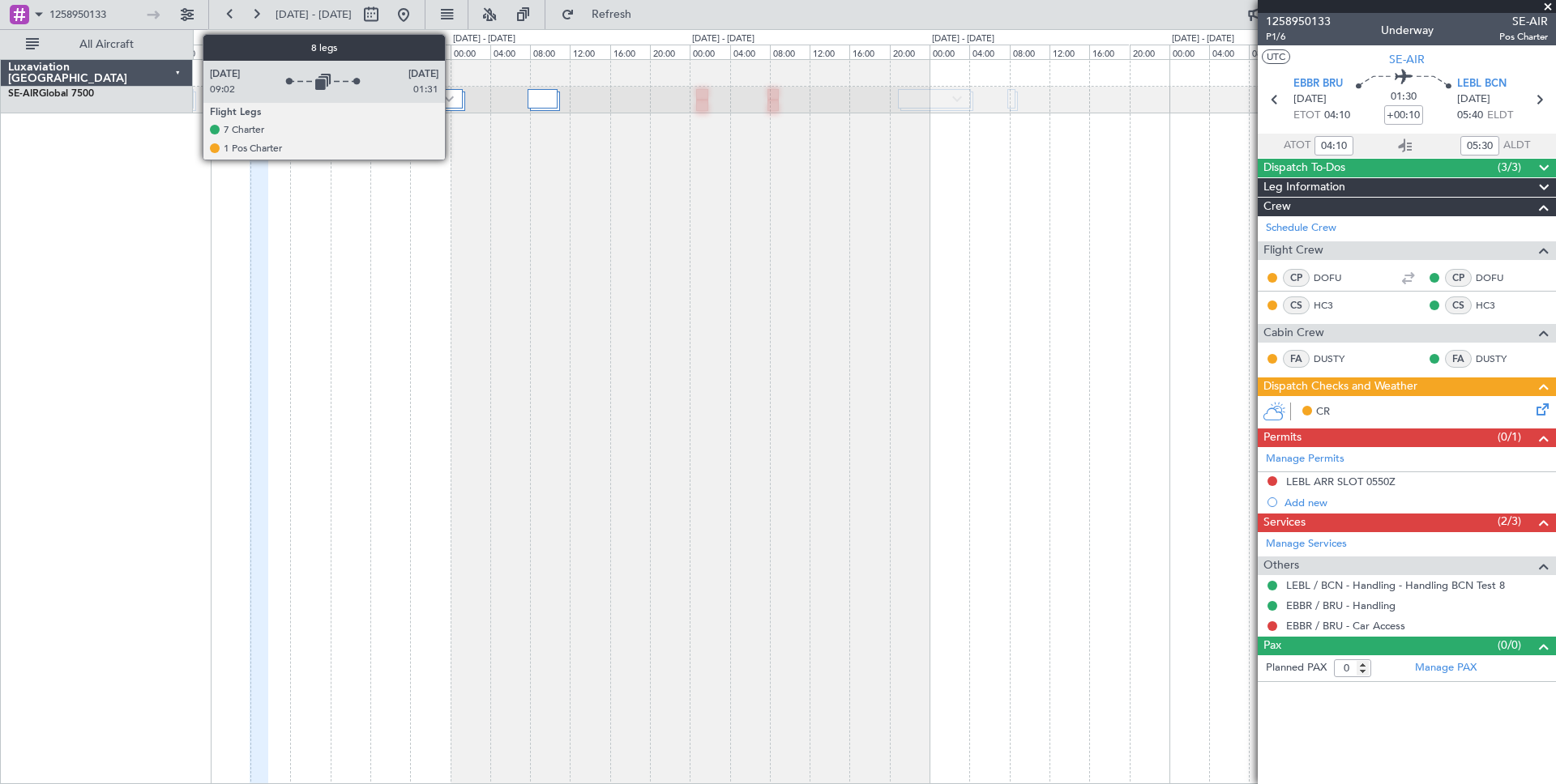
click at [452, 102] on img at bounding box center [449, 99] width 10 height 7
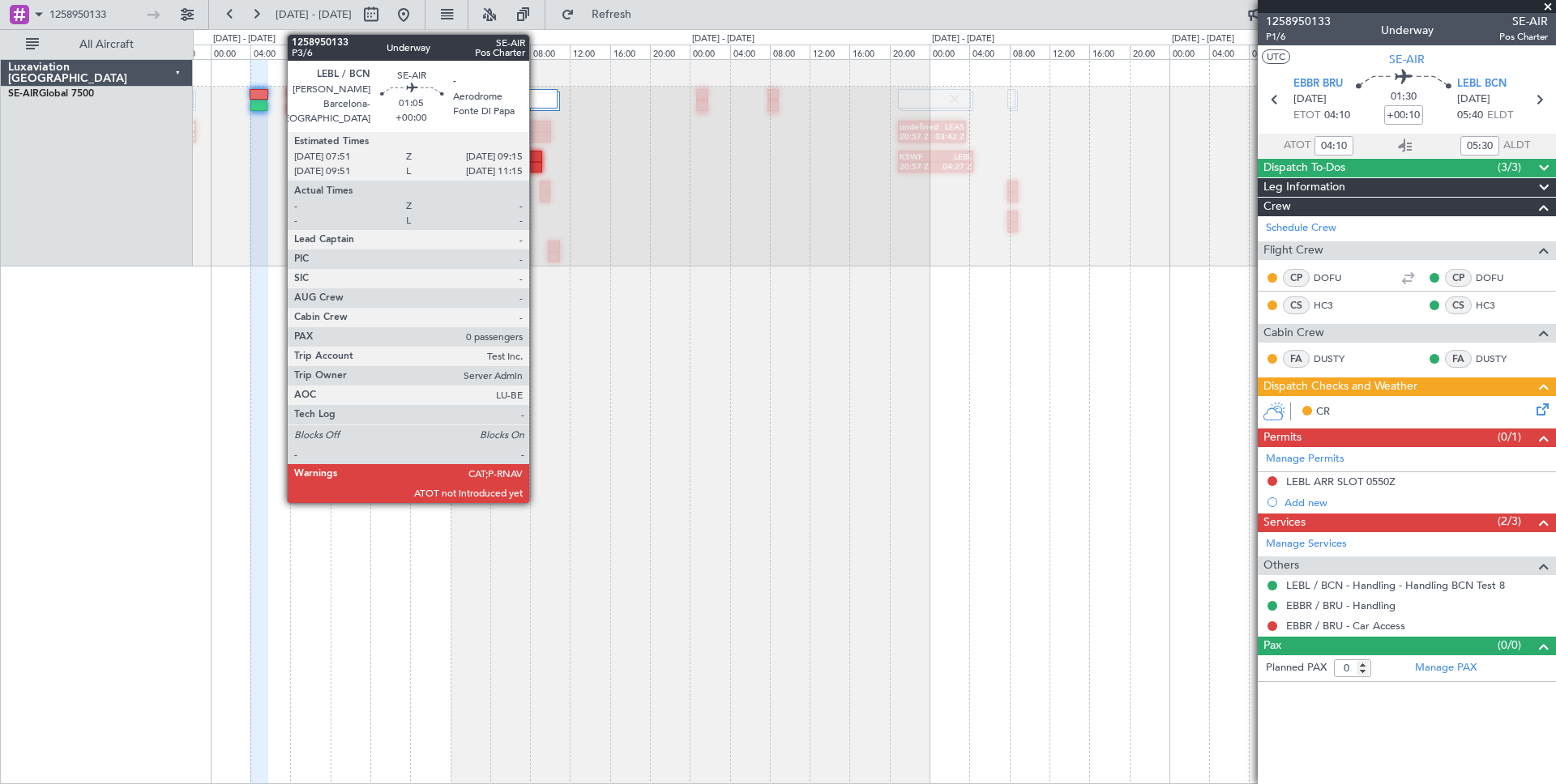
click at [536, 158] on div at bounding box center [535, 157] width 14 height 12
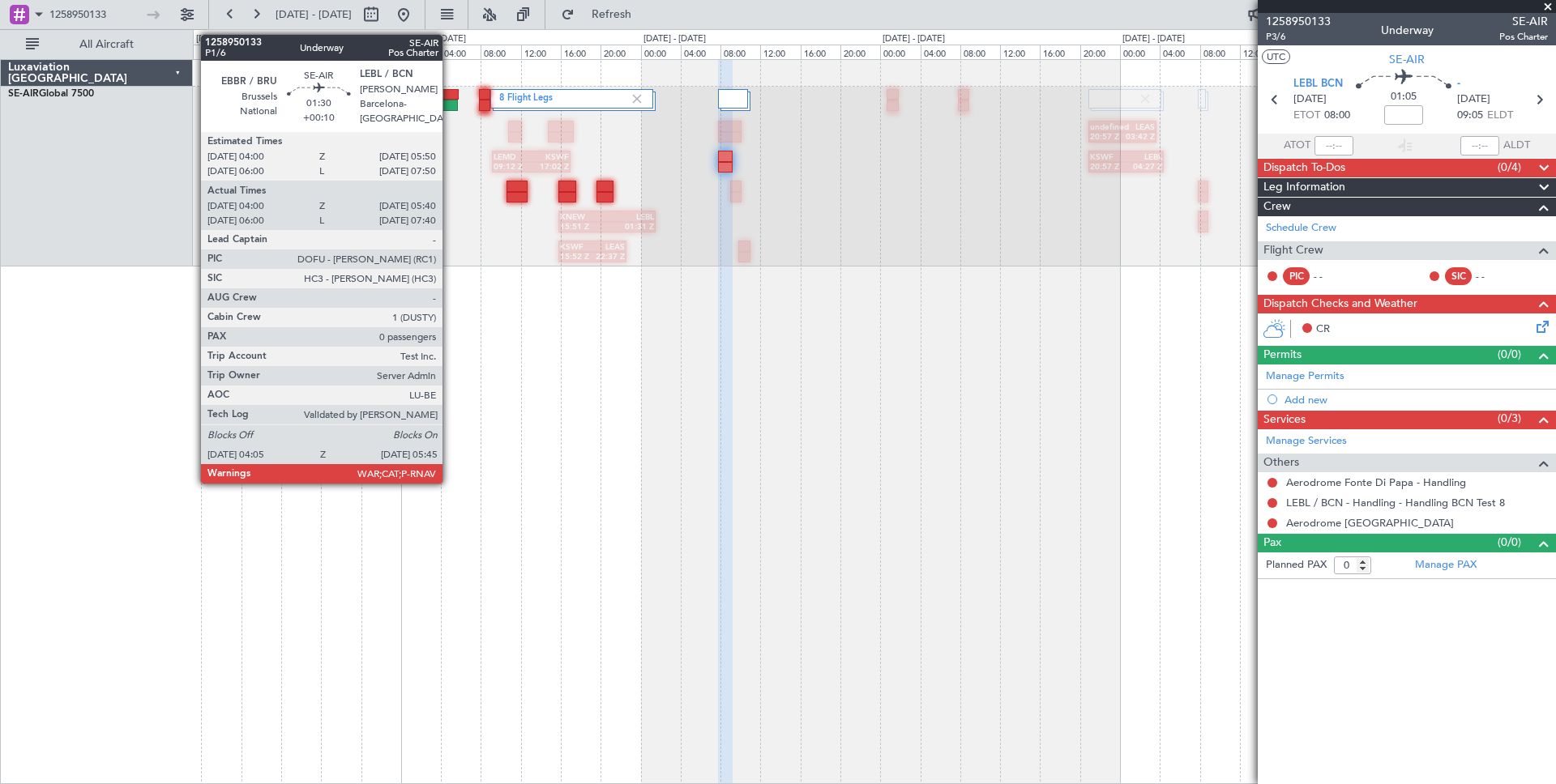
click at [450, 95] on div at bounding box center [449, 95] width 18 height 12
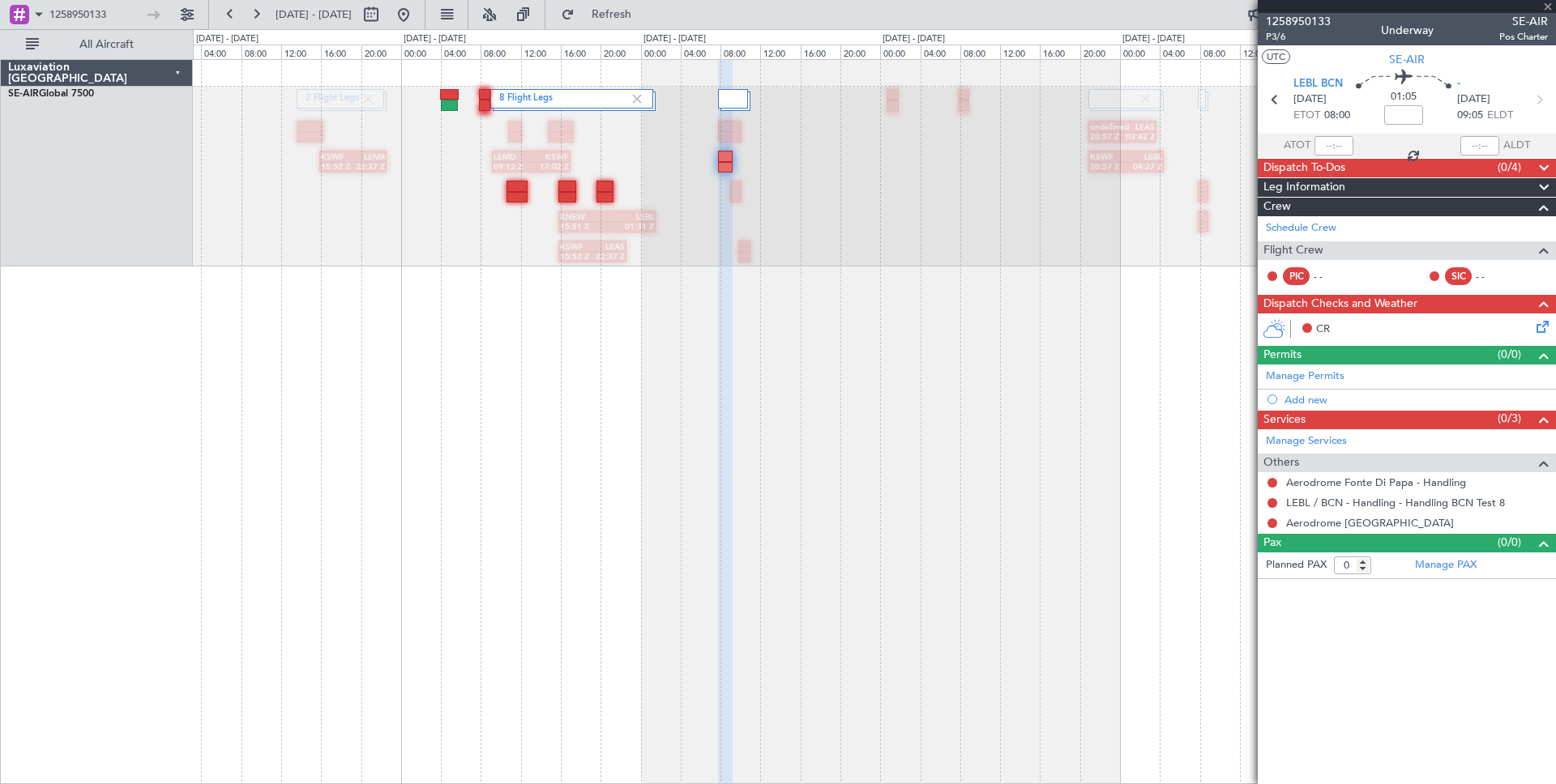
type input "+00:10"
type input "04:10"
type input "05:30"
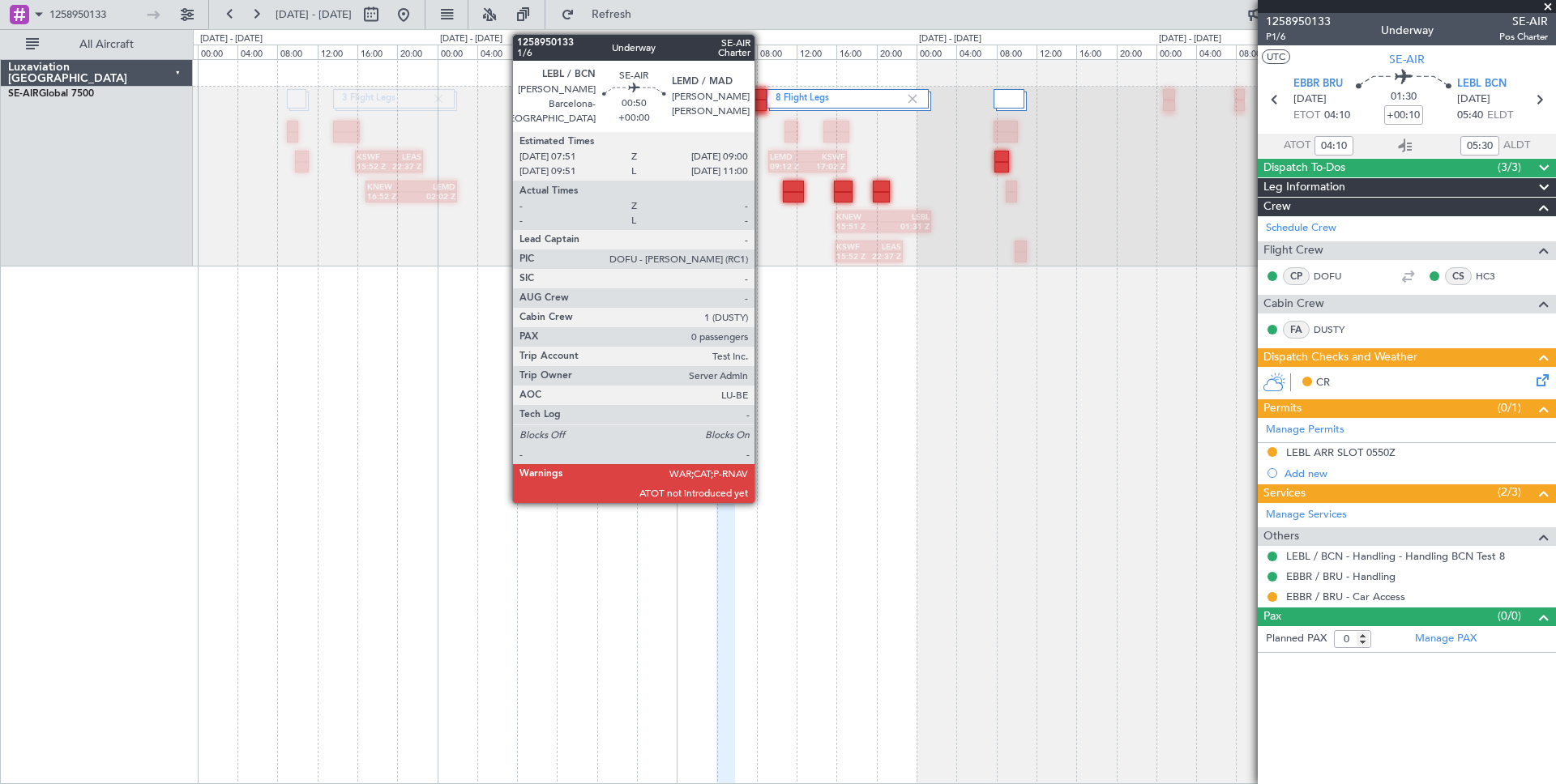
click at [762, 101] on div at bounding box center [761, 106] width 13 height 12
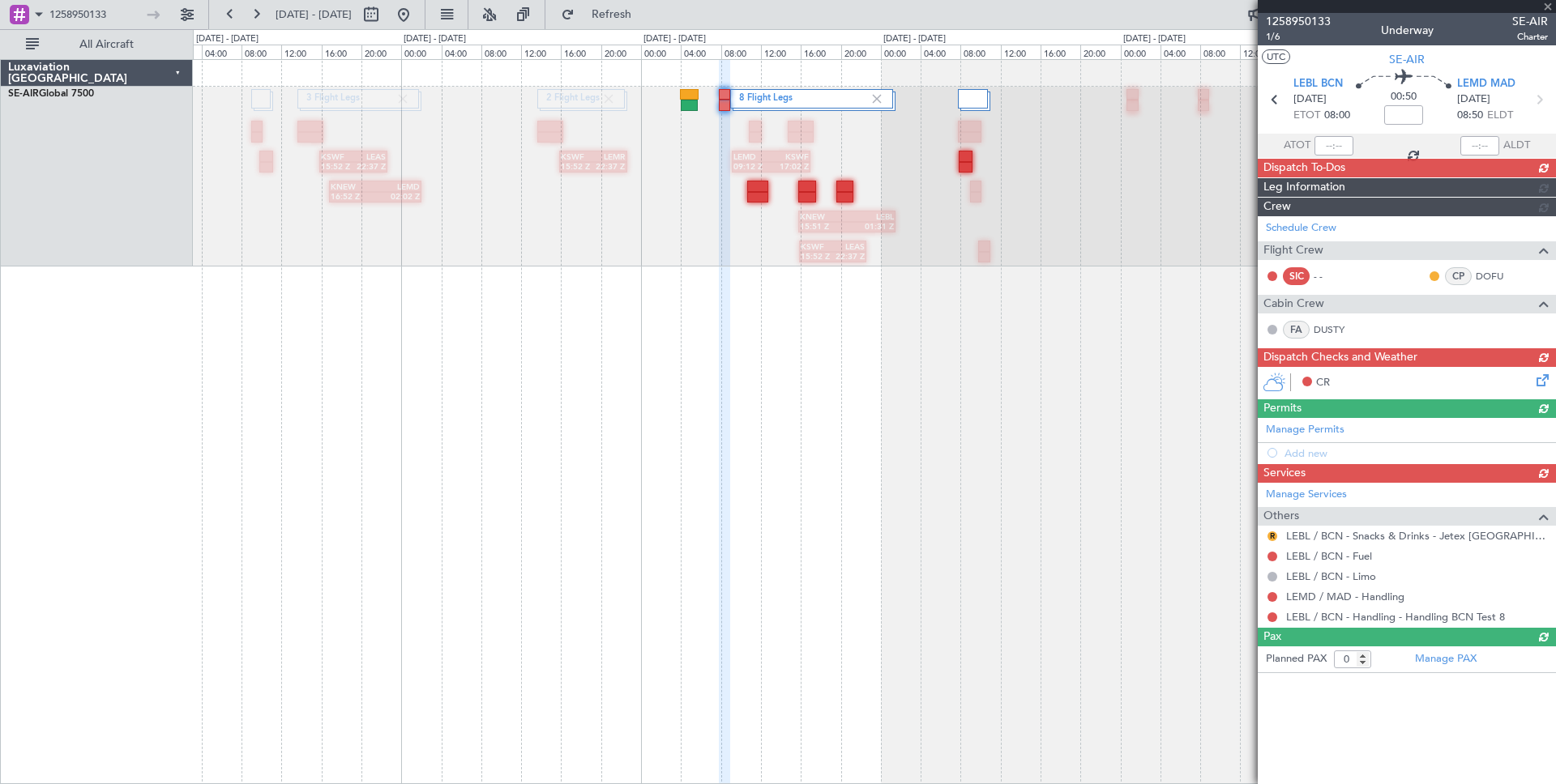
type input "+00:10"
